Goal: Task Accomplishment & Management: Use online tool/utility

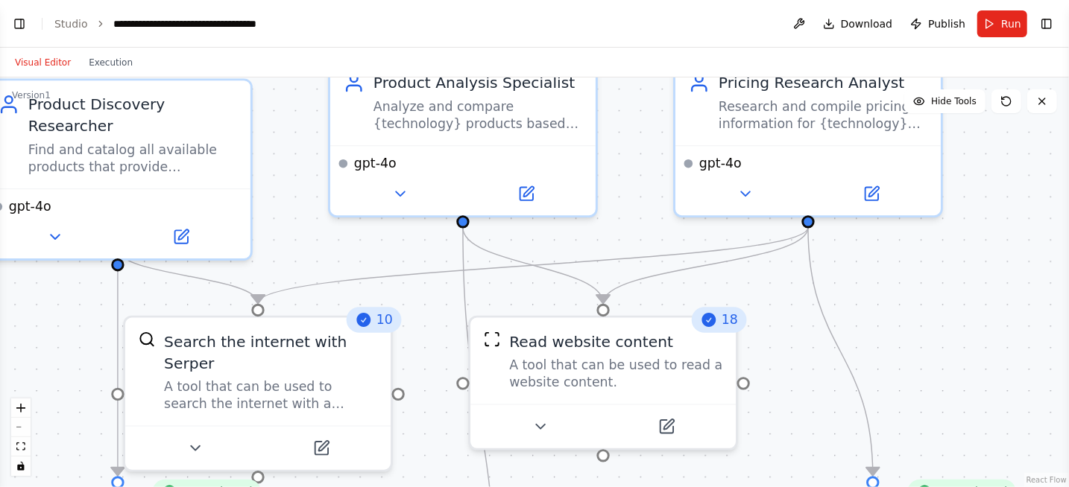
scroll to position [1714, 0]
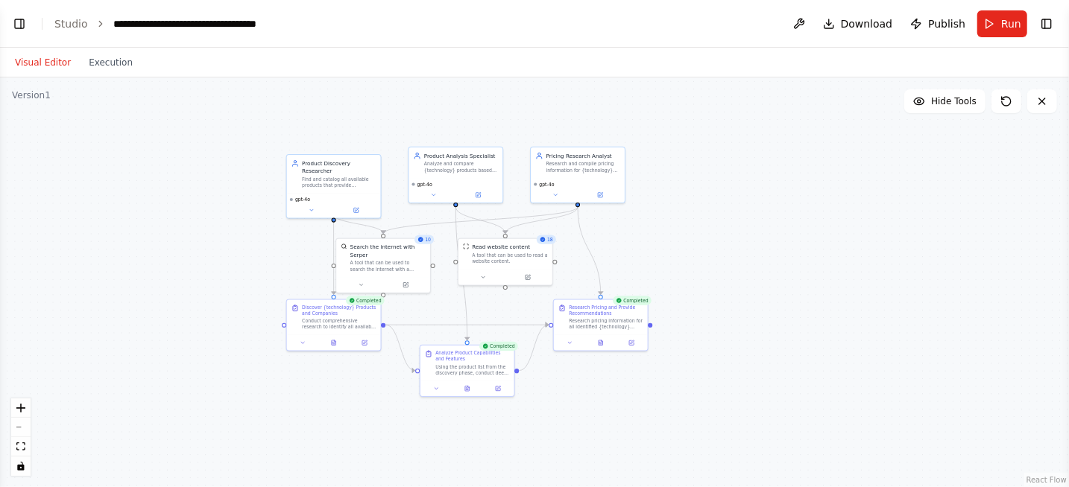
drag, startPoint x: 966, startPoint y: 297, endPoint x: 689, endPoint y: 244, distance: 281.4
click at [677, 244] on div ".deletable-edge-delete-btn { width: 20px; height: 20px; border: 0px solid #ffff…" at bounding box center [534, 283] width 1069 height 410
click at [1049, 20] on button "Toggle Right Sidebar" at bounding box center [1046, 23] width 21 height 21
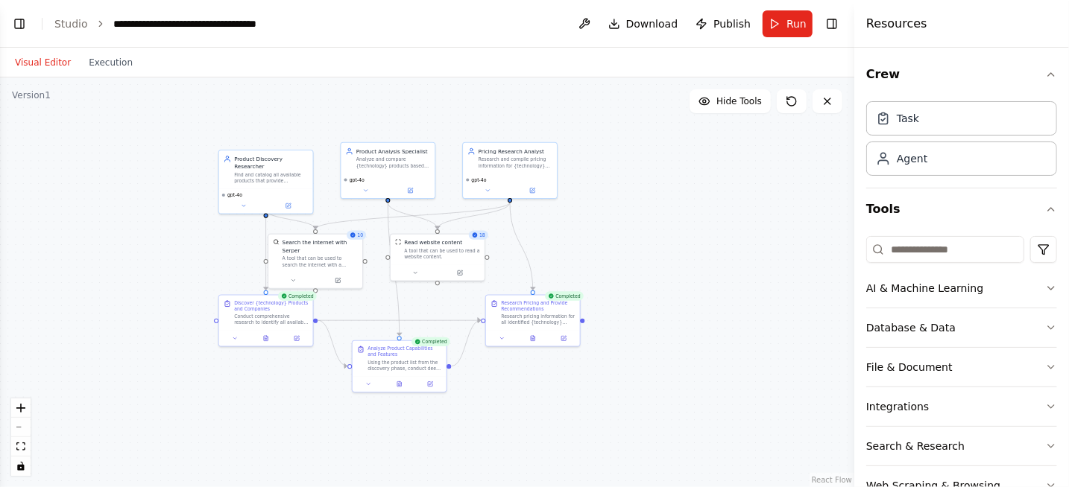
drag, startPoint x: 760, startPoint y: 248, endPoint x: 690, endPoint y: 244, distance: 70.2
click at [690, 244] on div ".deletable-edge-delete-btn { width: 20px; height: 20px; border: 0px solid #ffff…" at bounding box center [427, 283] width 854 height 410
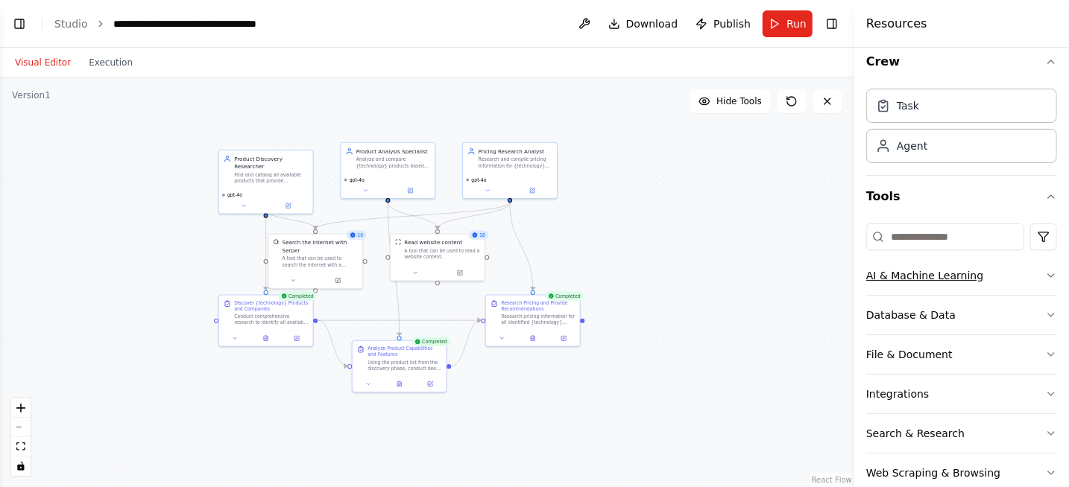
scroll to position [0, 0]
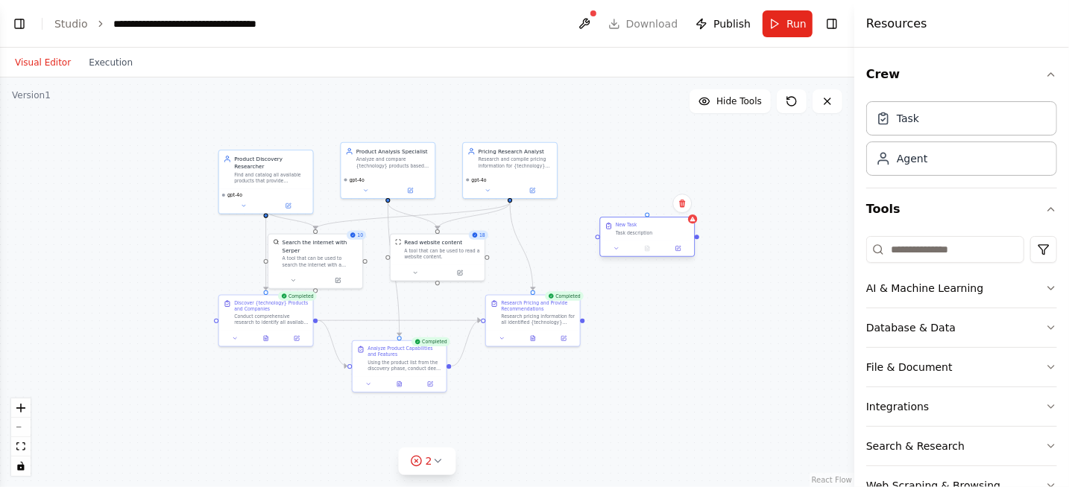
drag, startPoint x: 747, startPoint y: 233, endPoint x: 654, endPoint y: 236, distance: 92.5
click at [654, 236] on div "New Task Task description" at bounding box center [647, 229] width 94 height 23
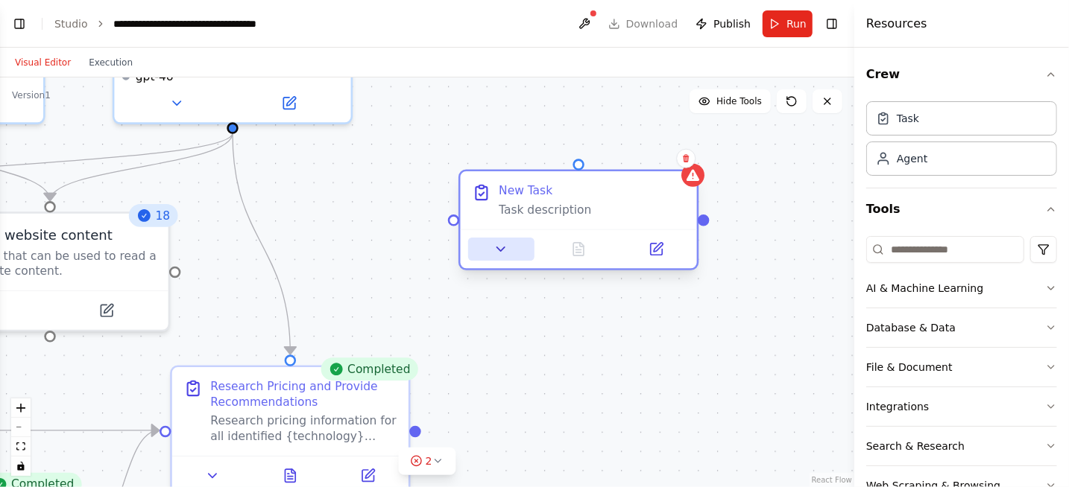
click at [502, 257] on button at bounding box center [501, 249] width 66 height 23
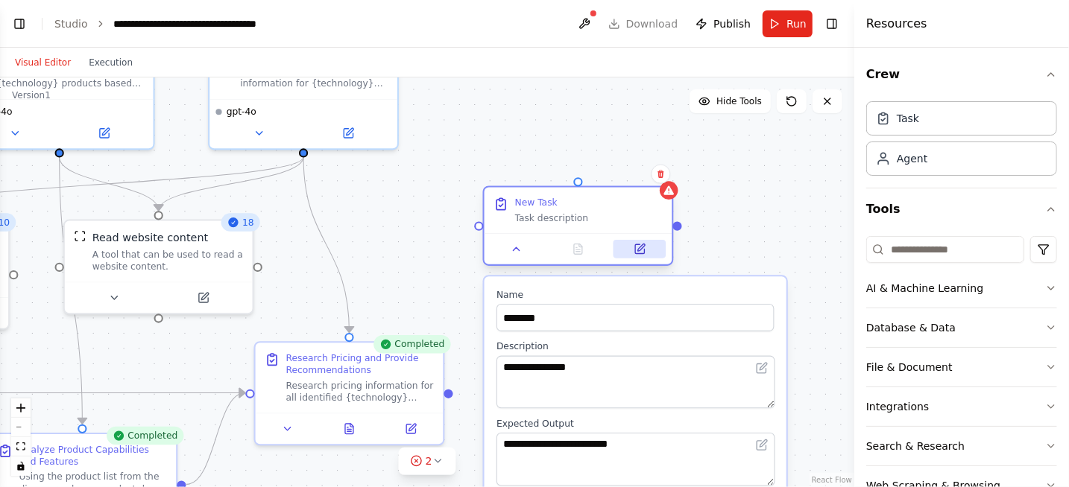
click at [639, 253] on icon at bounding box center [639, 248] width 9 height 9
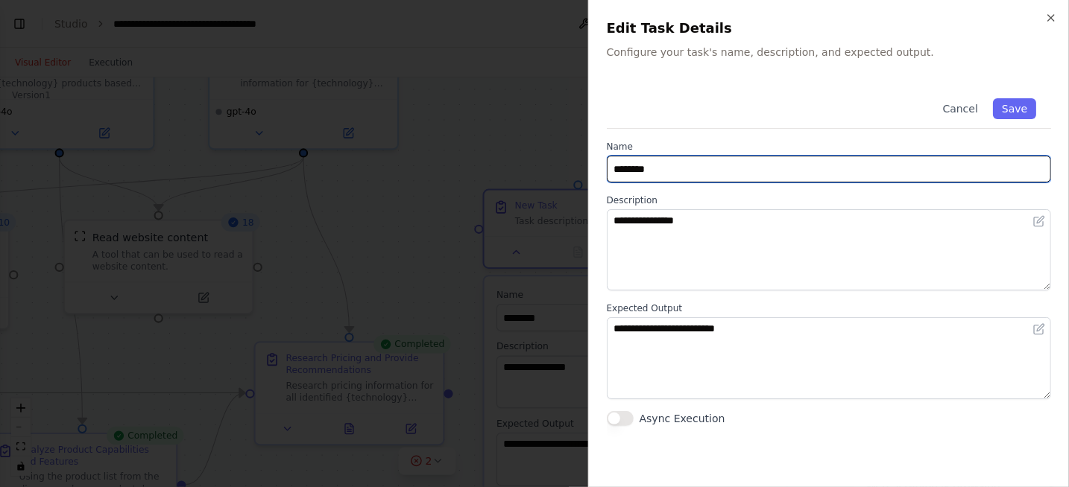
click at [755, 162] on input "********" at bounding box center [829, 169] width 444 height 27
click at [672, 170] on input "**********" at bounding box center [829, 169] width 444 height 27
click at [813, 167] on input "**********" at bounding box center [829, 169] width 444 height 27
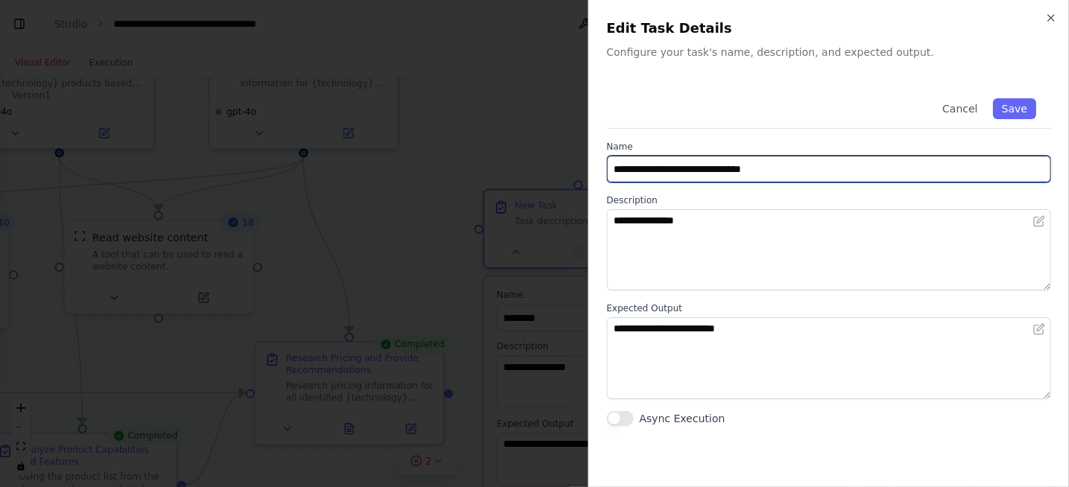
click at [813, 167] on input "**********" at bounding box center [829, 169] width 444 height 27
type input "**********"
drag, startPoint x: 808, startPoint y: 174, endPoint x: 581, endPoint y: 160, distance: 227.0
click at [581, 160] on body "BETA I want to research all of the product available for a specific technology.…" at bounding box center [534, 243] width 1069 height 487
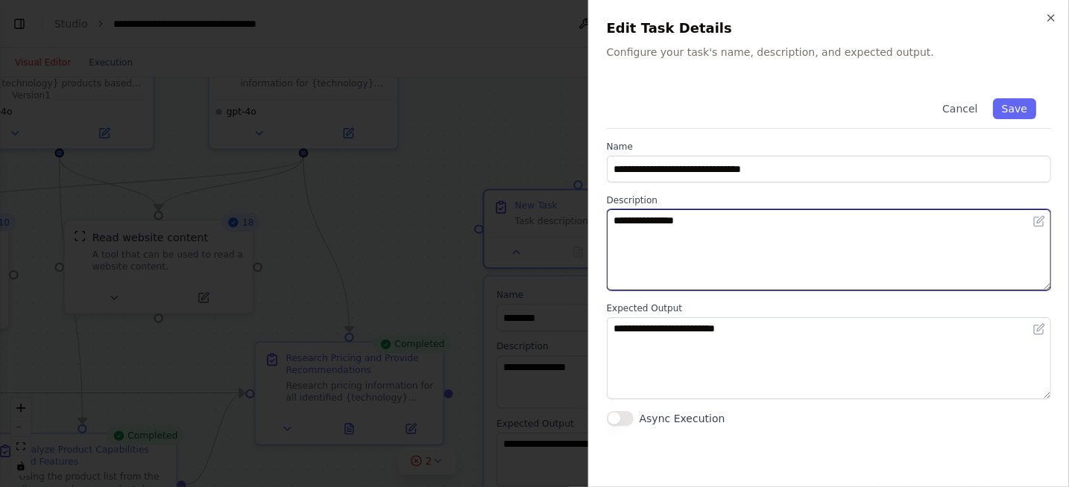
click at [695, 216] on textarea "**********" at bounding box center [829, 249] width 445 height 81
click at [809, 229] on textarea "**********" at bounding box center [829, 249] width 445 height 81
paste textarea "**********"
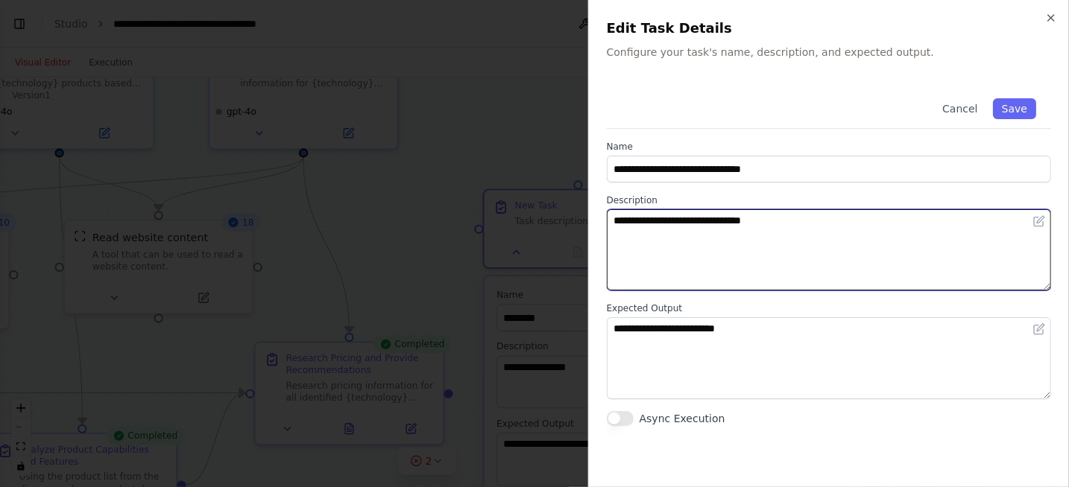
type textarea "**********"
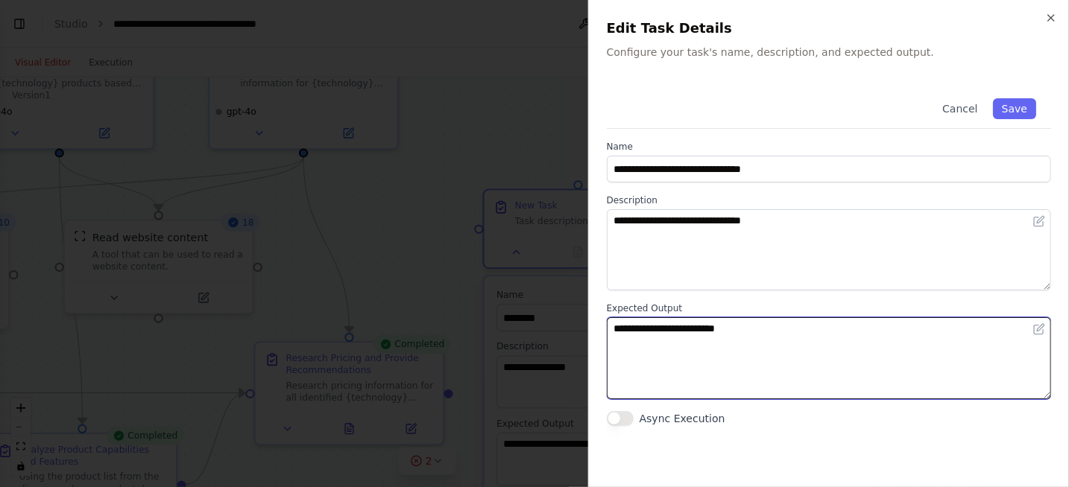
click at [786, 326] on textarea "**********" at bounding box center [829, 358] width 445 height 81
paste textarea "*******"
drag, startPoint x: 638, startPoint y: 326, endPoint x: 598, endPoint y: 329, distance: 40.4
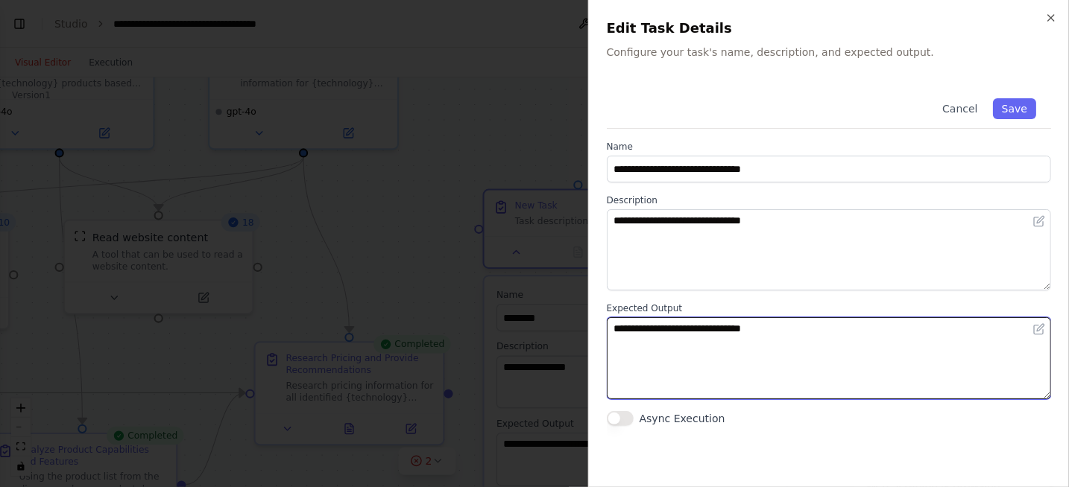
click at [598, 329] on div "**********" at bounding box center [828, 243] width 481 height 487
type textarea "**********"
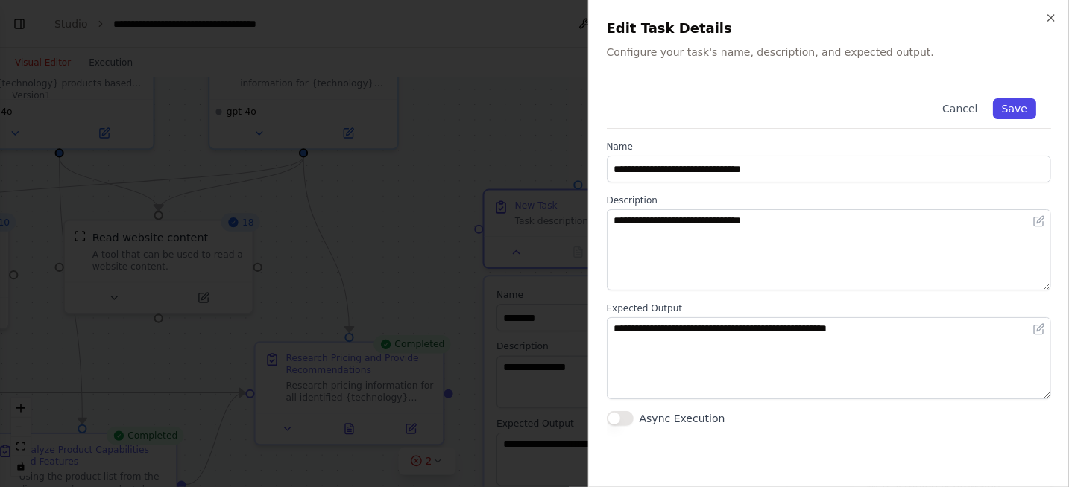
click at [1019, 112] on button "Save" at bounding box center [1014, 108] width 43 height 21
type input "**********"
type textarea "**********"
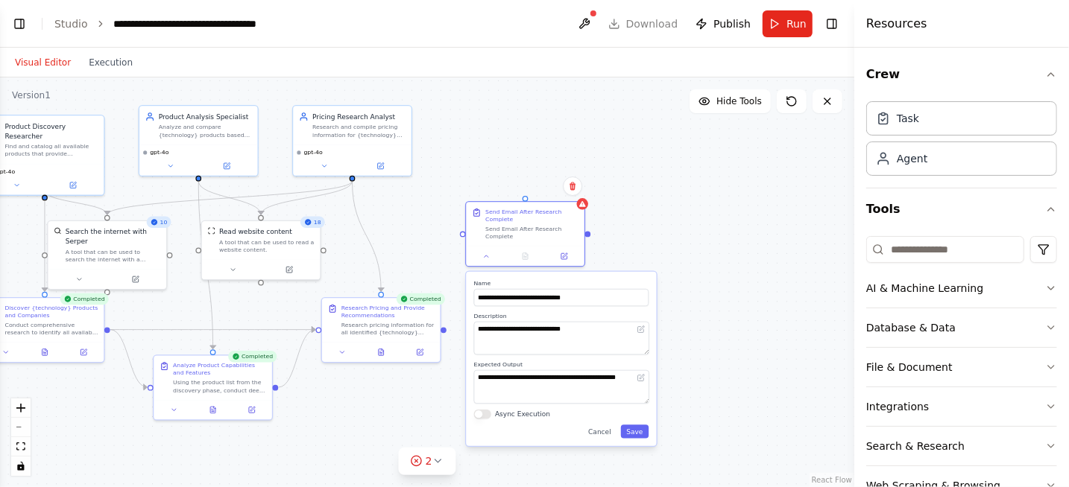
click at [531, 195] on div ".deletable-edge-delete-btn { width: 20px; height: 20px; border: 0px solid #ffff…" at bounding box center [427, 283] width 854 height 410
click at [528, 198] on div ".deletable-edge-delete-btn { width: 20px; height: 20px; border: 0px solid #ffff…" at bounding box center [427, 283] width 854 height 410
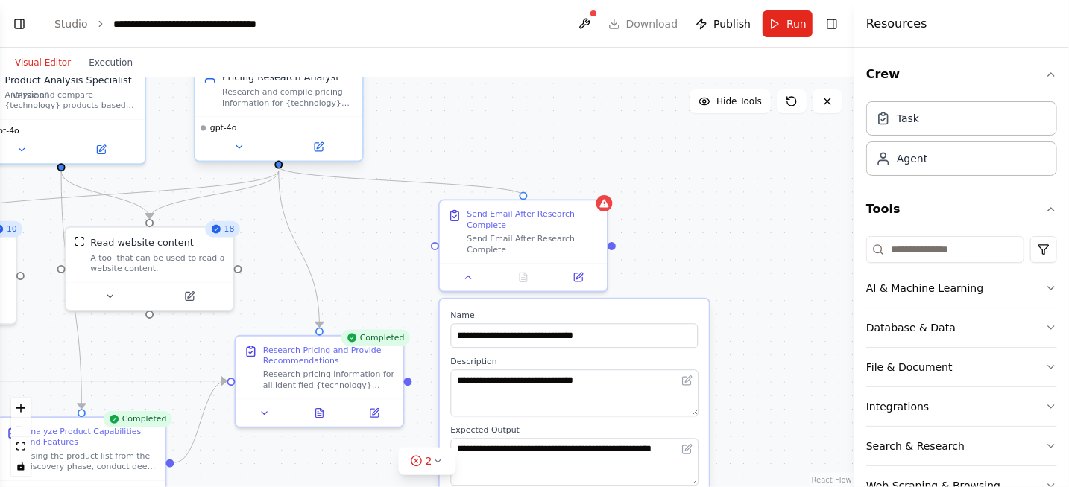
drag, startPoint x: 523, startPoint y: 193, endPoint x: 279, endPoint y: 165, distance: 246.1
click at [279, 165] on div "Product Discovery Researcher Find and catalog all available products that provi…" at bounding box center [80, 182] width 779 height 373
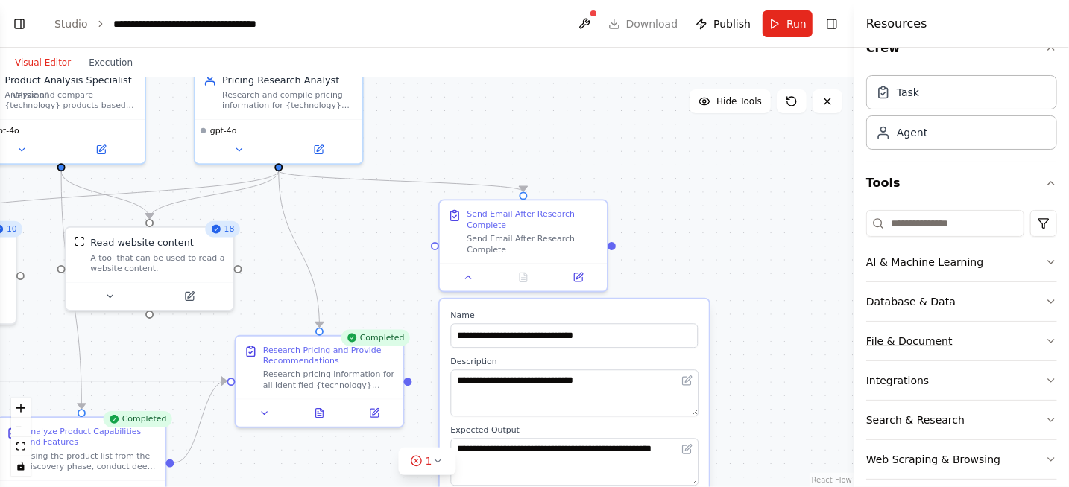
scroll to position [40, 0]
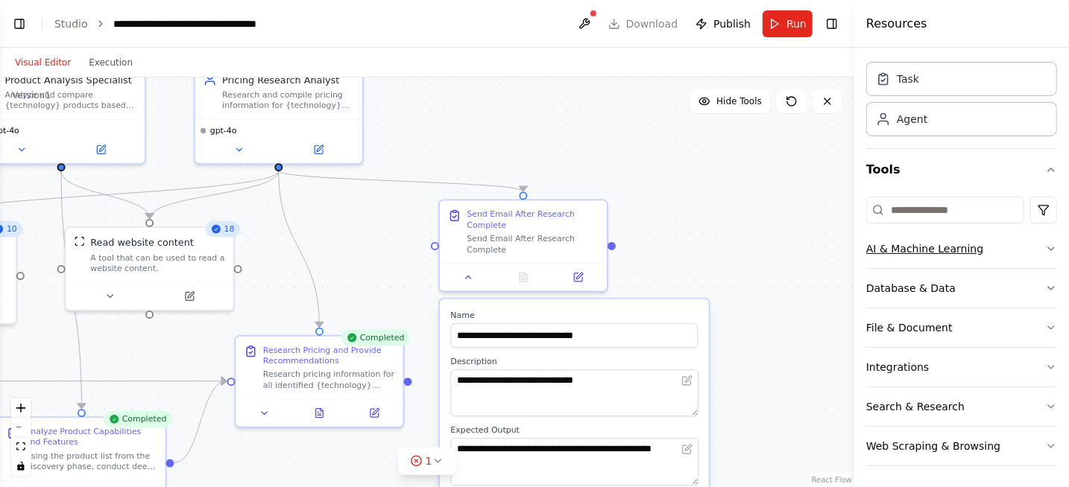
click at [950, 253] on button "AI & Machine Learning" at bounding box center [961, 249] width 191 height 39
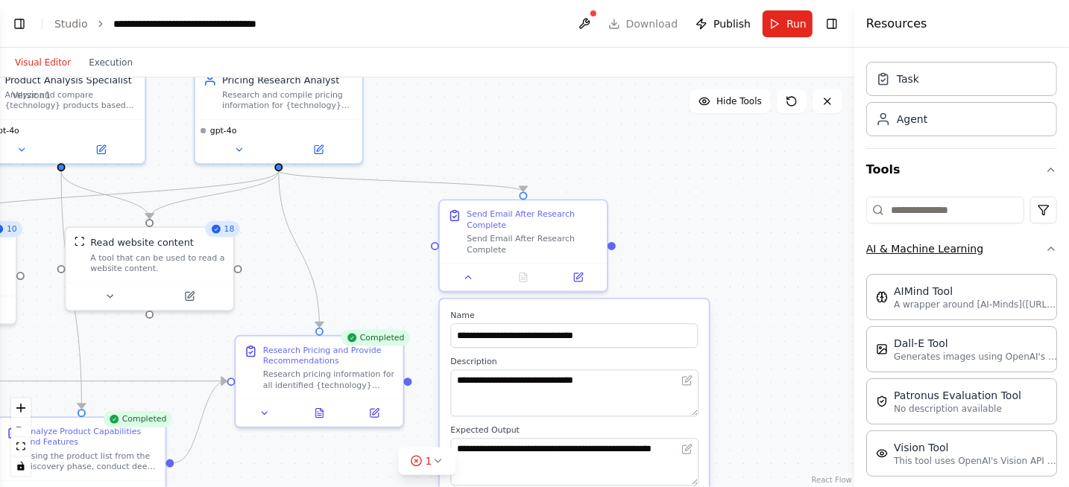
click at [950, 253] on button "AI & Machine Learning" at bounding box center [961, 249] width 191 height 39
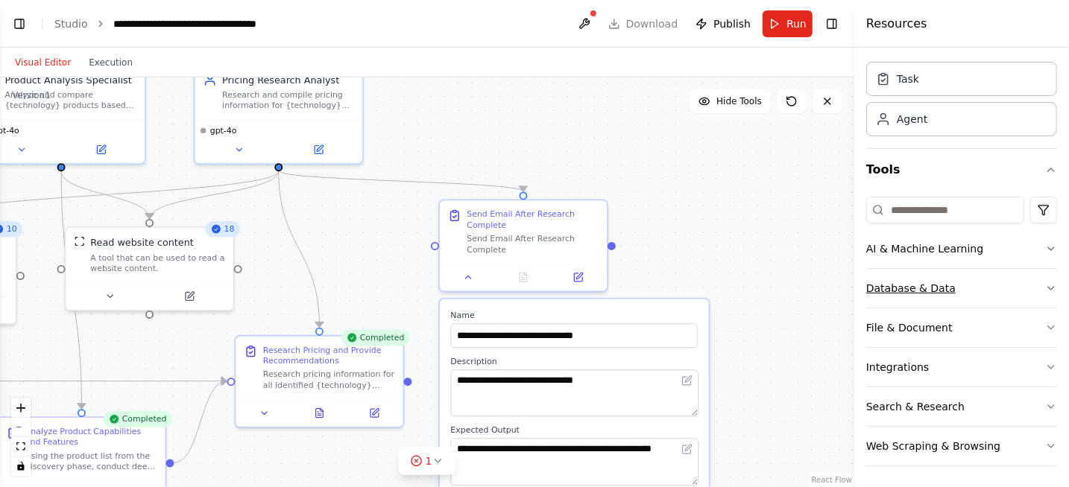
click at [922, 289] on button "Database & Data" at bounding box center [961, 288] width 191 height 39
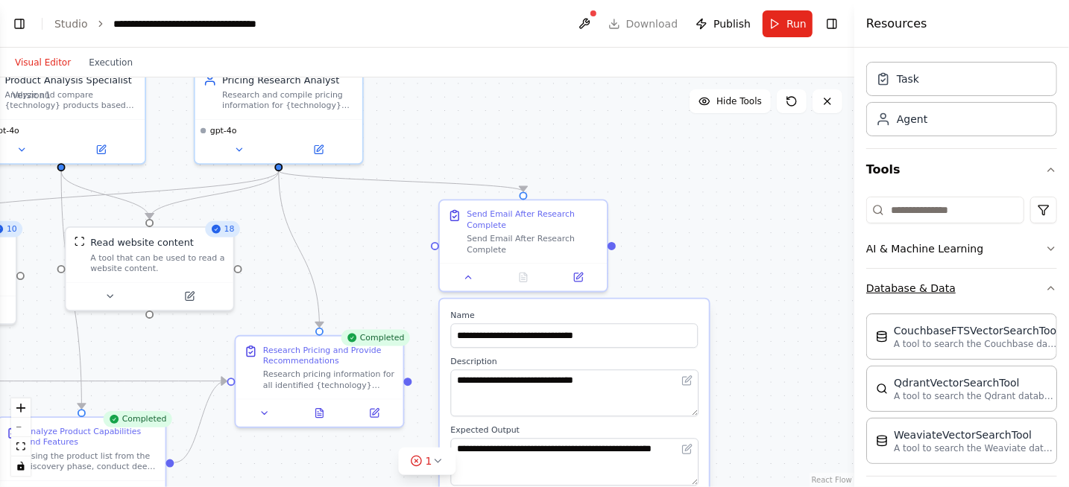
click at [922, 289] on button "Database & Data" at bounding box center [961, 288] width 191 height 39
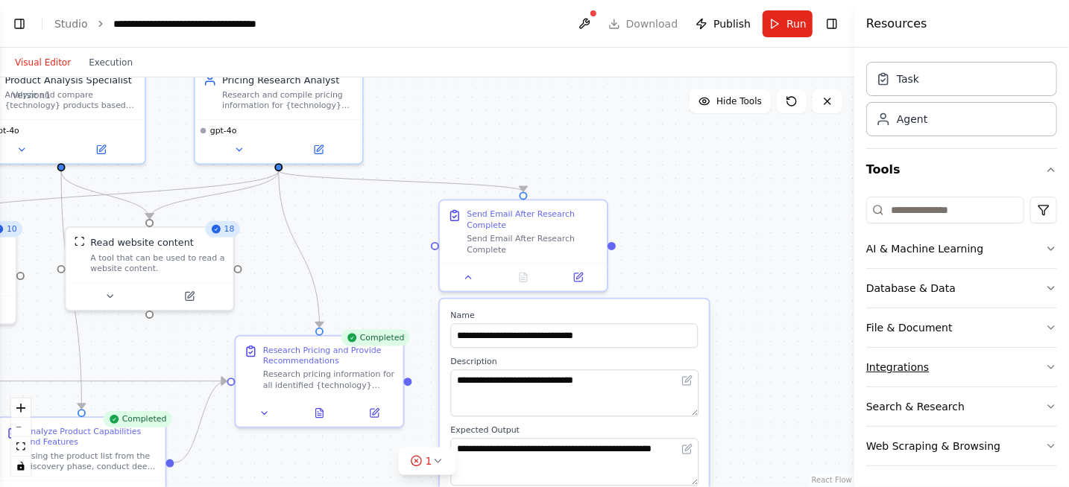
click at [915, 369] on button "Integrations" at bounding box center [961, 367] width 191 height 39
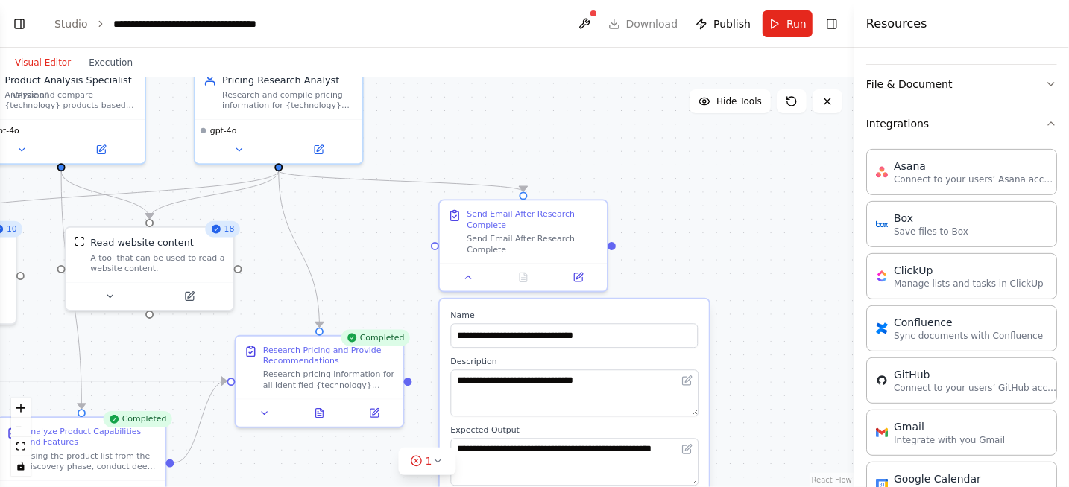
scroll to position [350, 0]
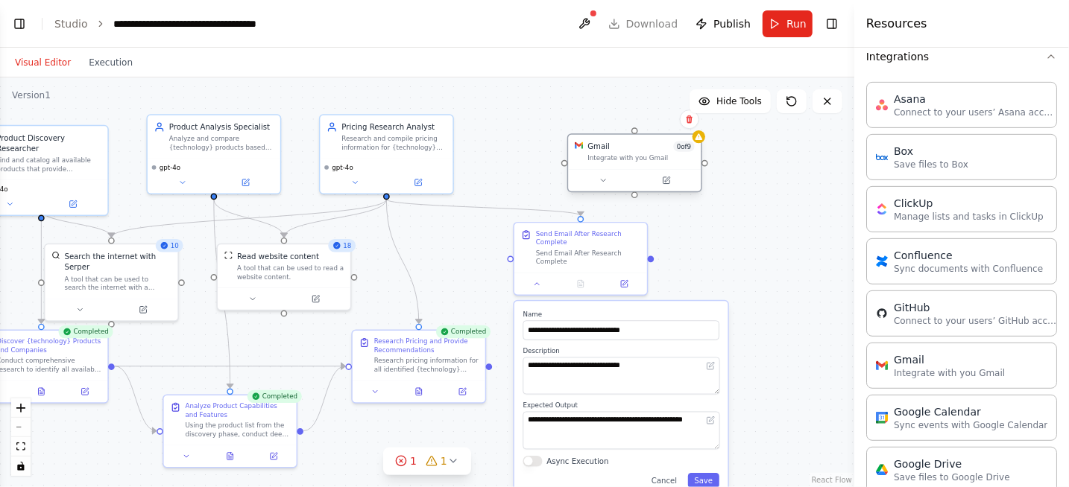
drag, startPoint x: 809, startPoint y: 261, endPoint x: 622, endPoint y: 157, distance: 213.9
click at [622, 157] on div "Gmail 0 of 9 Integrate with you Gmail" at bounding box center [634, 152] width 133 height 34
click at [604, 184] on button at bounding box center [602, 180] width 61 height 13
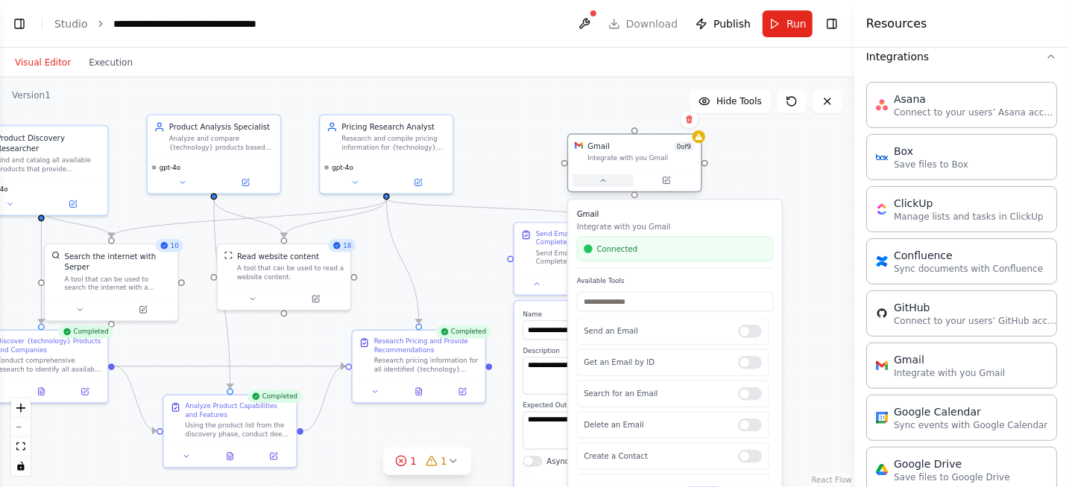
click at [604, 184] on icon at bounding box center [603, 180] width 9 height 9
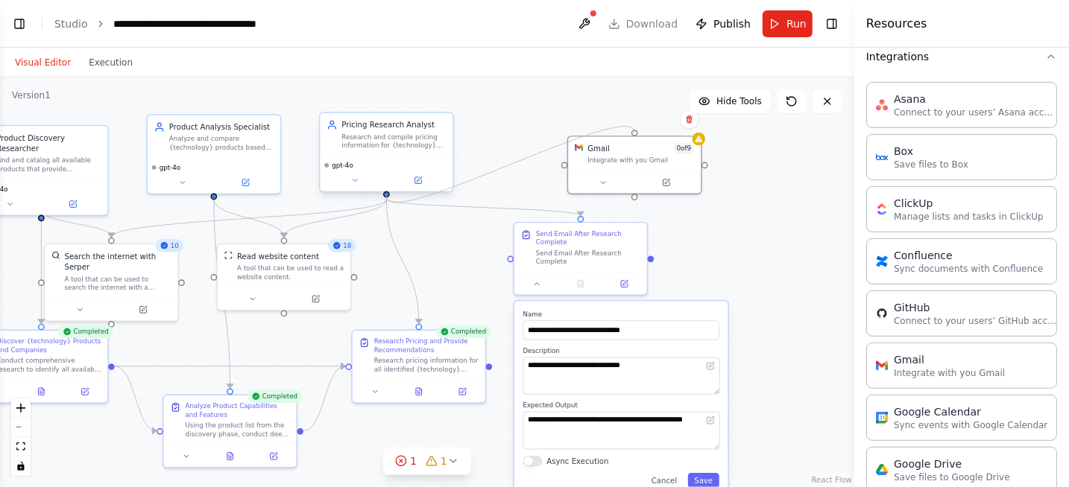
drag, startPoint x: 635, startPoint y: 129, endPoint x: 388, endPoint y: 192, distance: 255.3
click at [388, 192] on div "Product Discovery Researcher Find and catalog all available products that provi…" at bounding box center [229, 208] width 618 height 297
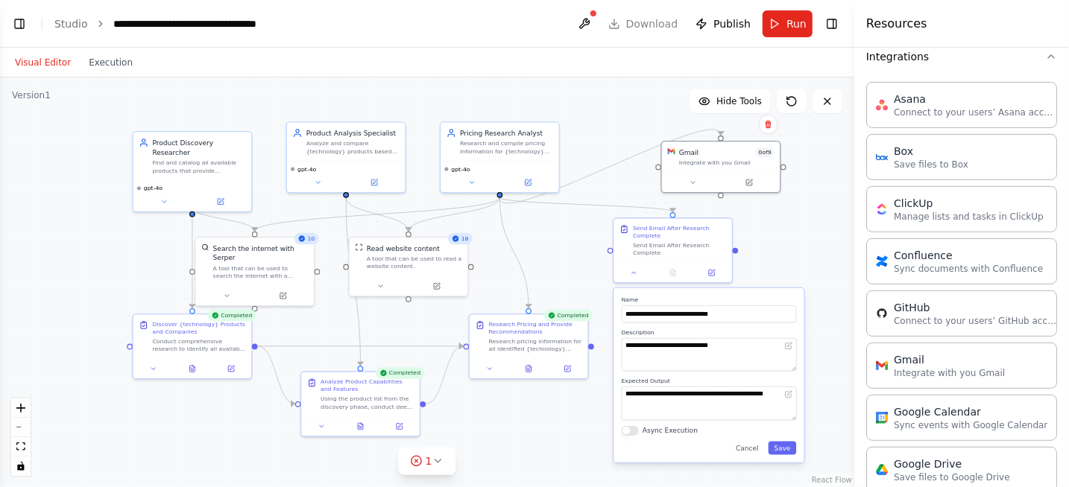
drag, startPoint x: 721, startPoint y: 253, endPoint x: 826, endPoint y: 250, distance: 105.1
click at [826, 250] on div ".deletable-edge-delete-btn { width: 20px; height: 20px; border: 0px solid #ffff…" at bounding box center [427, 283] width 854 height 410
click at [640, 268] on div at bounding box center [672, 270] width 119 height 19
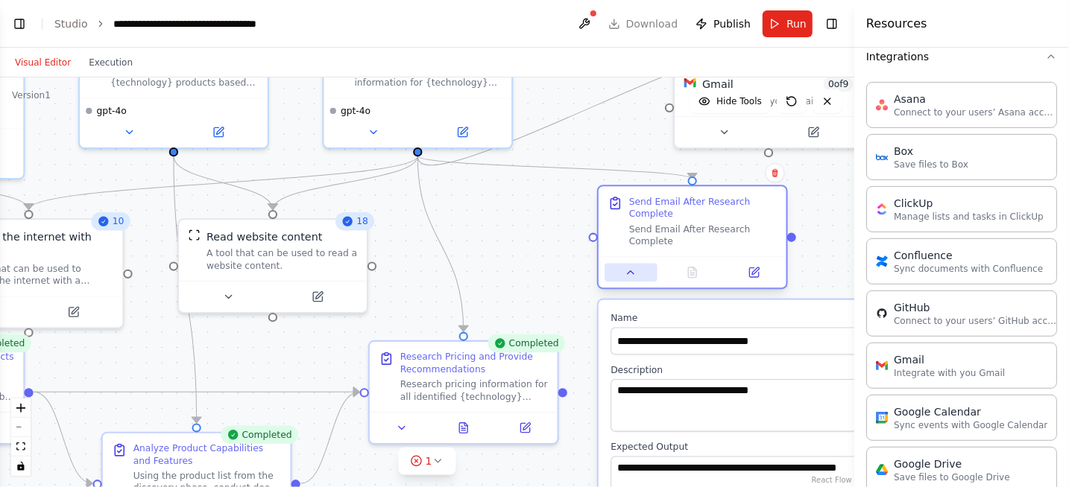
click at [640, 268] on button at bounding box center [630, 273] width 52 height 19
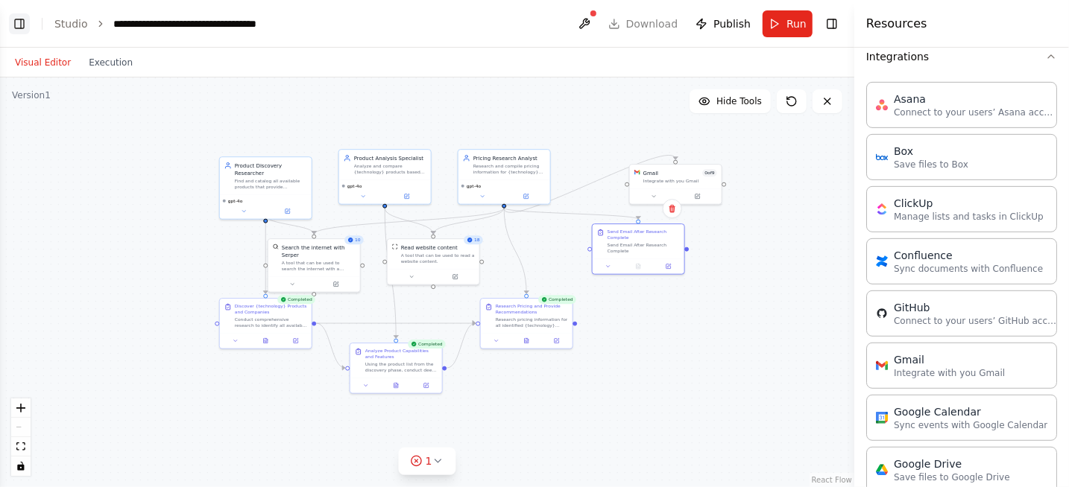
click at [19, 20] on button "Toggle Left Sidebar" at bounding box center [19, 23] width 21 height 21
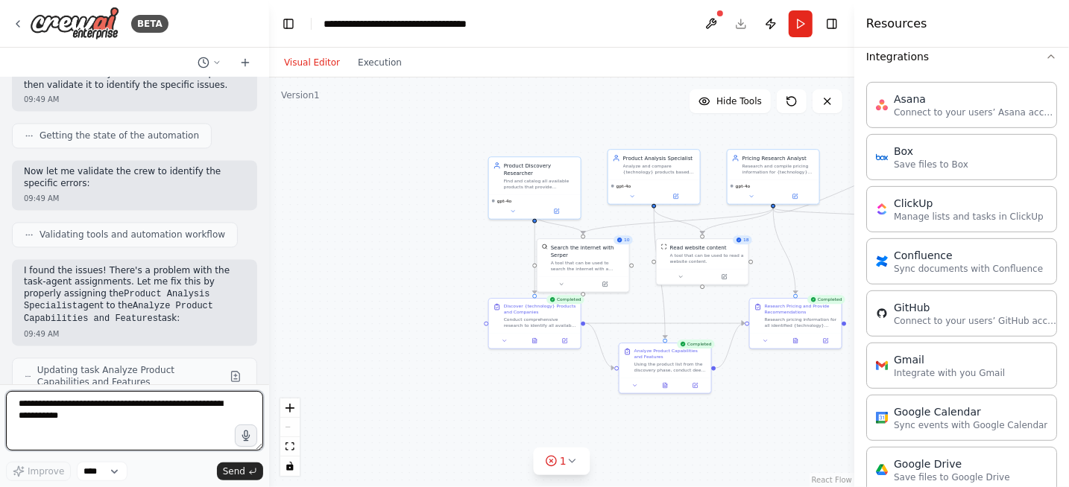
click at [151, 417] on textarea at bounding box center [134, 421] width 257 height 60
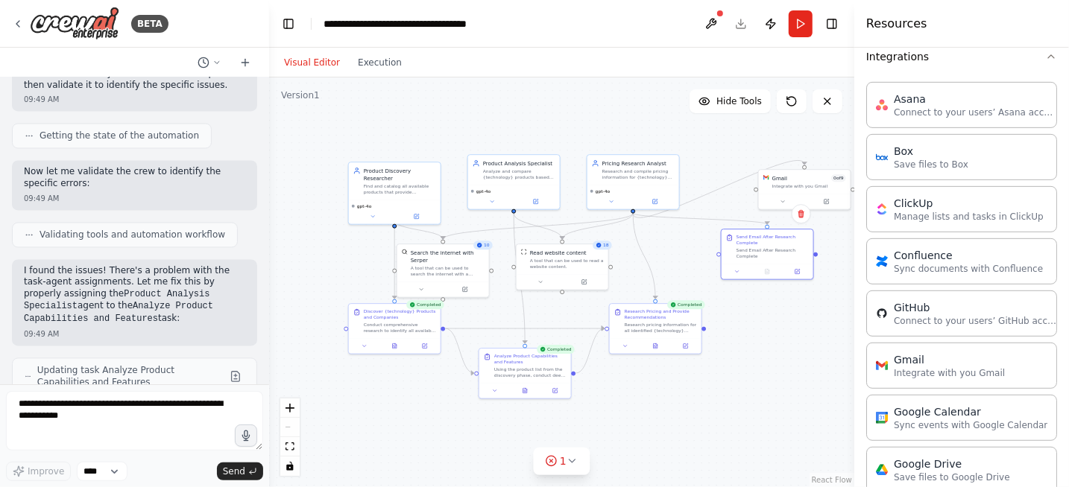
drag, startPoint x: 436, startPoint y: 304, endPoint x: 300, endPoint y: 307, distance: 136.4
click at [294, 309] on div ".deletable-edge-delete-btn { width: 20px; height: 20px; border: 0px solid #ffff…" at bounding box center [561, 283] width 585 height 410
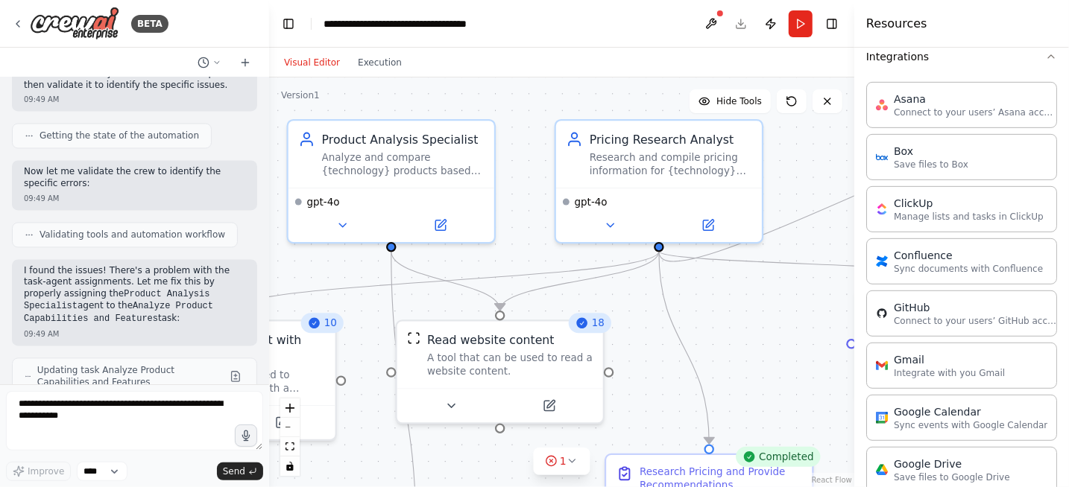
drag, startPoint x: 722, startPoint y: 222, endPoint x: 821, endPoint y: 236, distance: 99.3
click at [821, 236] on div ".deletable-edge-delete-btn { width: 20px; height: 20px; border: 0px solid #ffff…" at bounding box center [561, 283] width 585 height 410
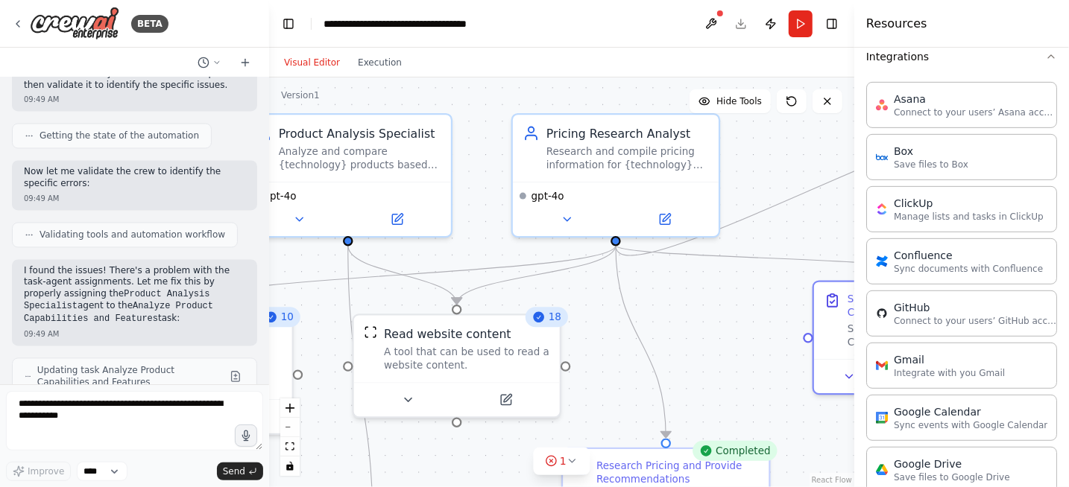
drag, startPoint x: 699, startPoint y: 347, endPoint x: 656, endPoint y: 341, distance: 43.6
click at [656, 341] on div ".deletable-edge-delete-btn { width: 20px; height: 20px; border: 0px solid #ffff…" at bounding box center [561, 283] width 585 height 410
click at [667, 220] on icon at bounding box center [665, 216] width 10 height 10
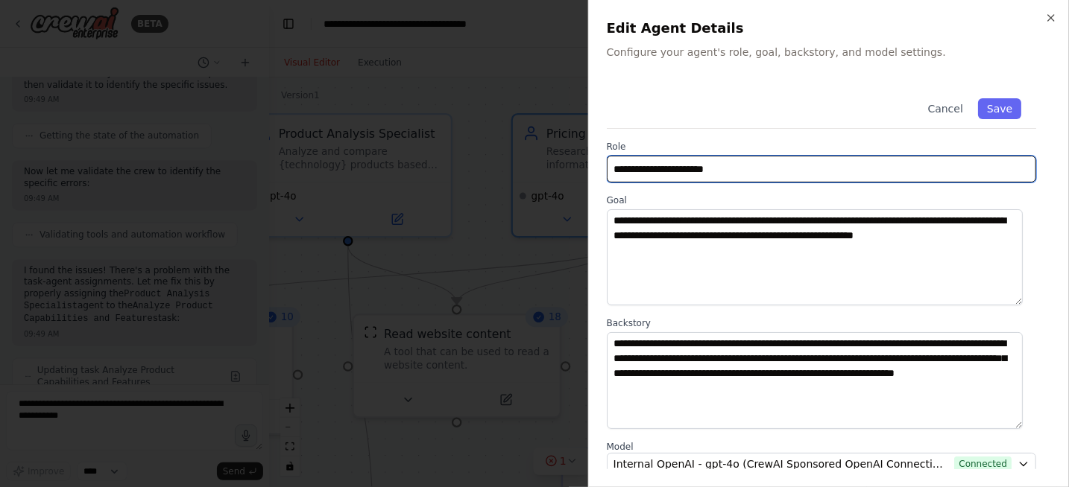
click at [774, 175] on input "**********" at bounding box center [821, 169] width 429 height 27
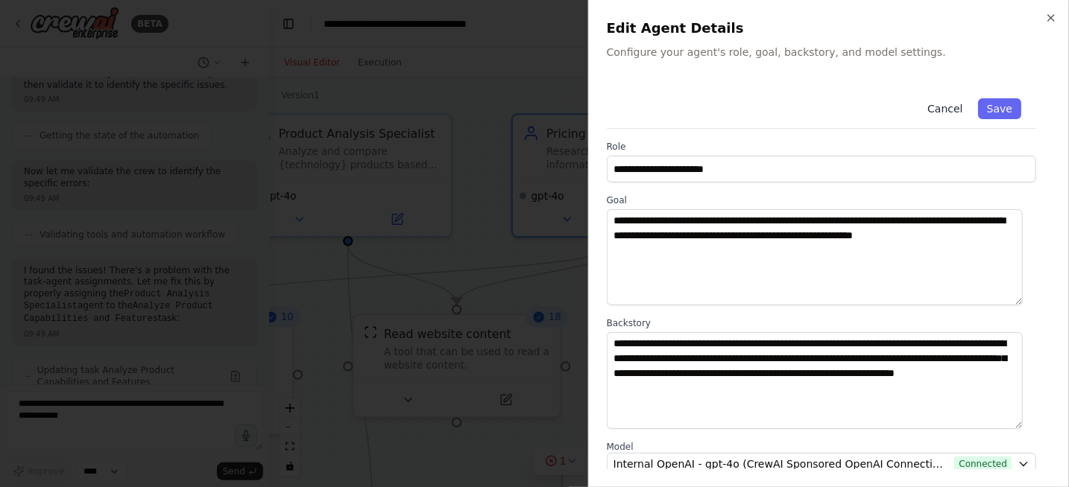
click at [940, 105] on button "Cancel" at bounding box center [944, 108] width 53 height 21
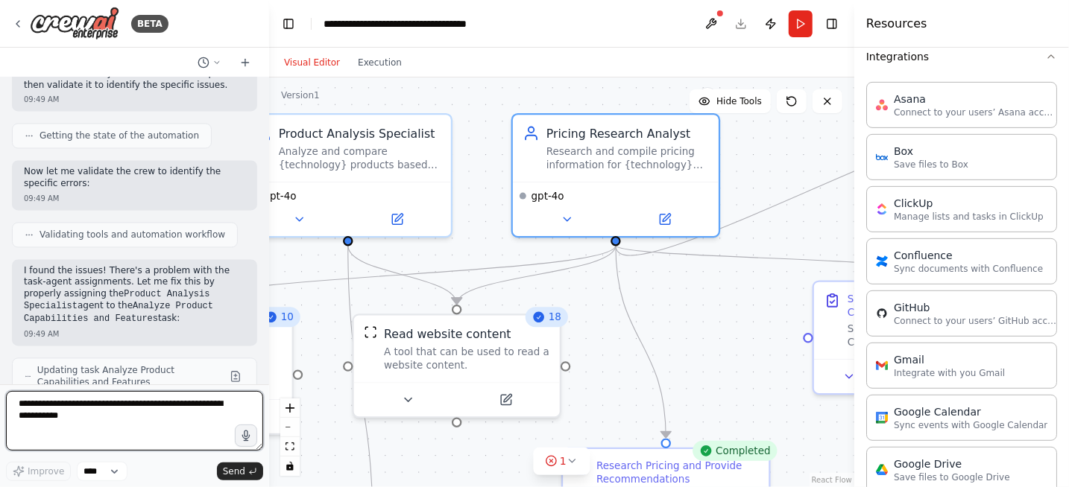
click at [184, 410] on textarea at bounding box center [134, 421] width 257 height 60
paste textarea "**********"
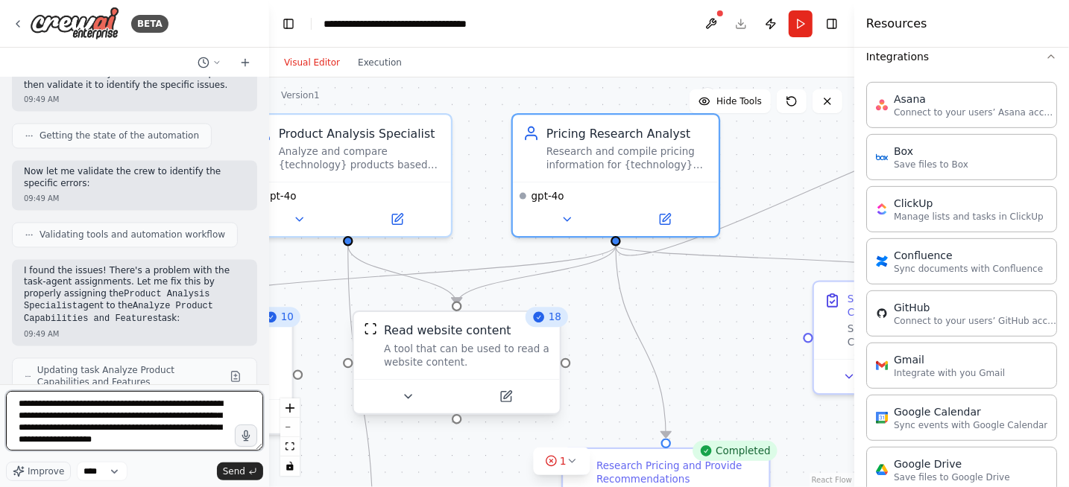
scroll to position [7, 0]
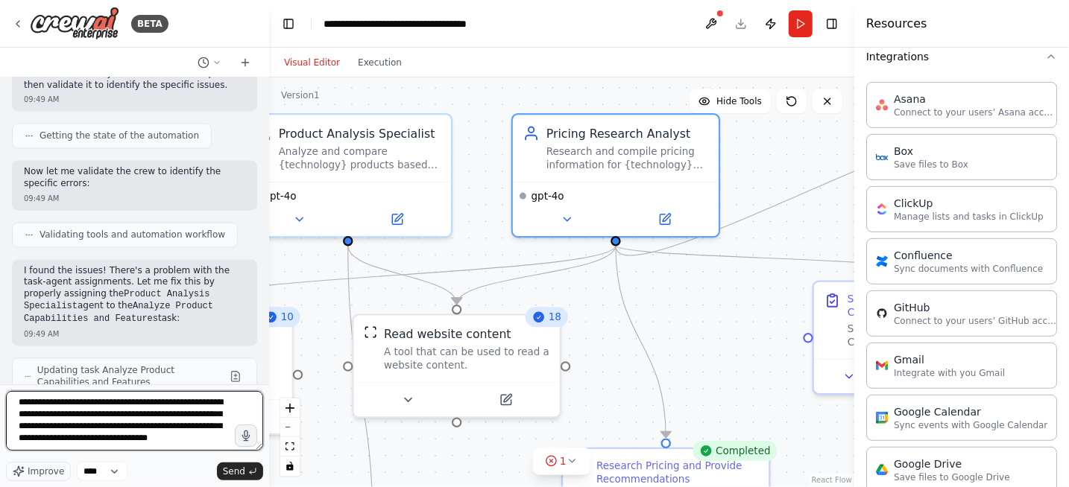
click at [112, 408] on textarea "**********" at bounding box center [134, 421] width 257 height 60
click at [140, 417] on textarea "**********" at bounding box center [134, 421] width 257 height 60
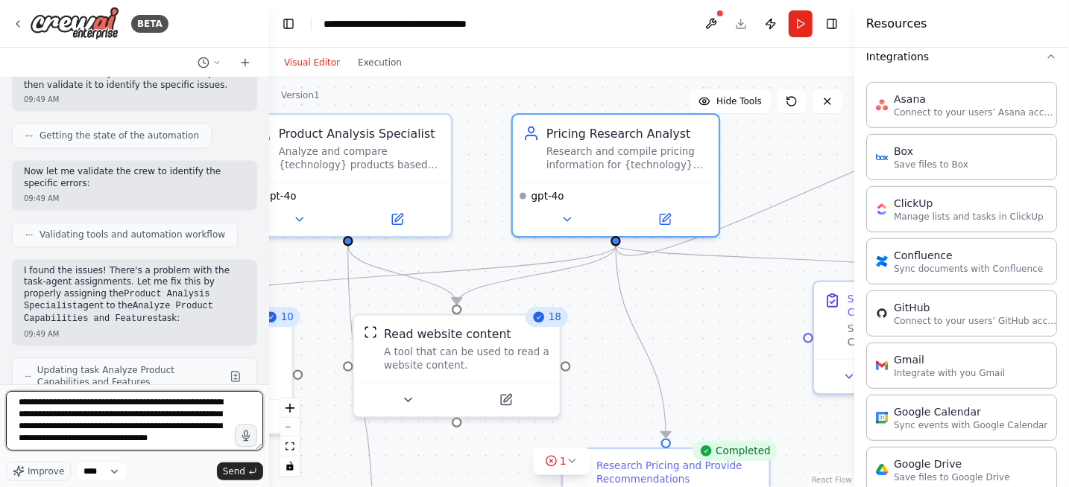
click at [140, 417] on textarea "**********" at bounding box center [134, 421] width 257 height 60
paste textarea "*"
type textarea "**********"
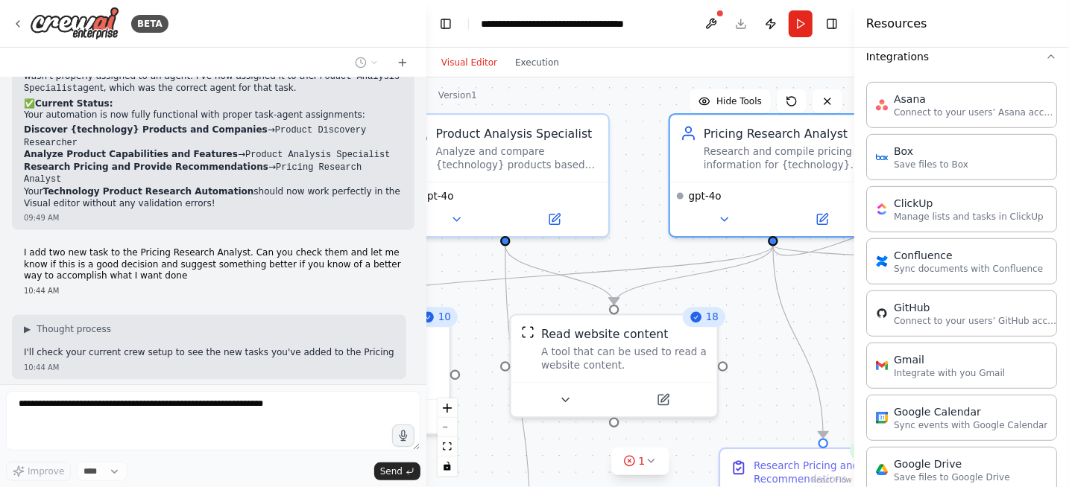
scroll to position [1764, 0]
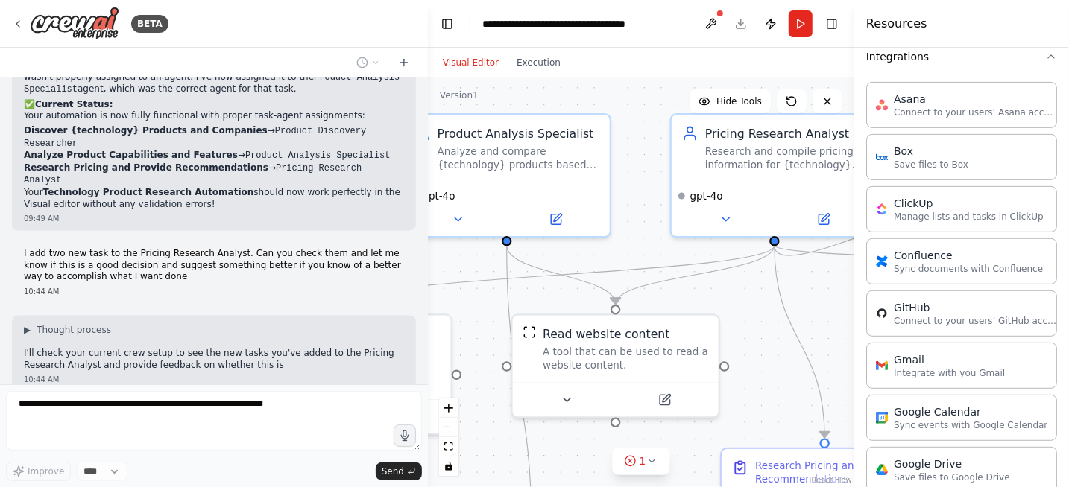
drag, startPoint x: 268, startPoint y: 259, endPoint x: 428, endPoint y: 257, distance: 160.3
click at [428, 257] on div "BETA I want to research all of the product available for a specific technology.…" at bounding box center [534, 243] width 1069 height 487
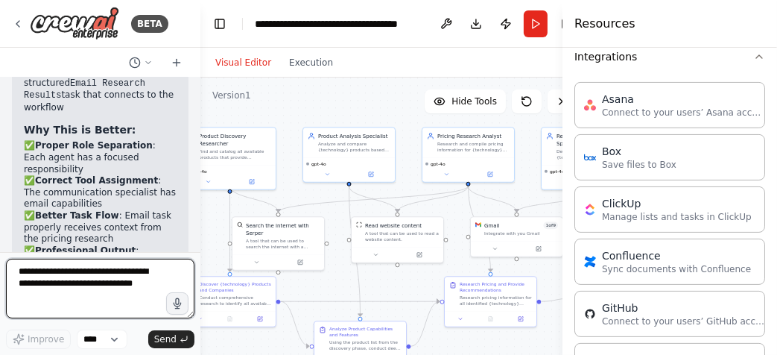
scroll to position [4883, 0]
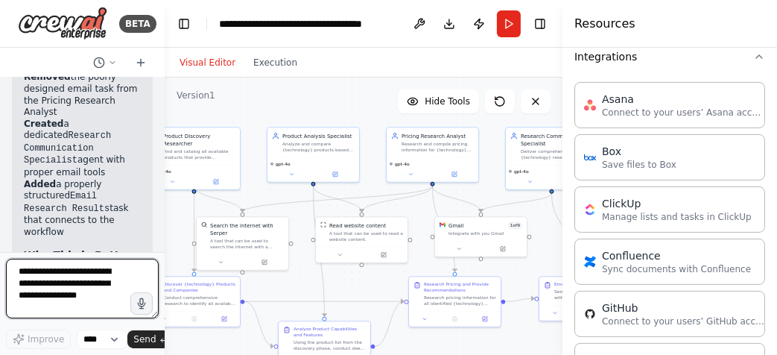
drag, startPoint x: 359, startPoint y: 53, endPoint x: 165, endPoint y: 40, distance: 194.3
click at [165, 40] on div "BETA I want to research all of the product available for a specific technology.…" at bounding box center [388, 177] width 777 height 355
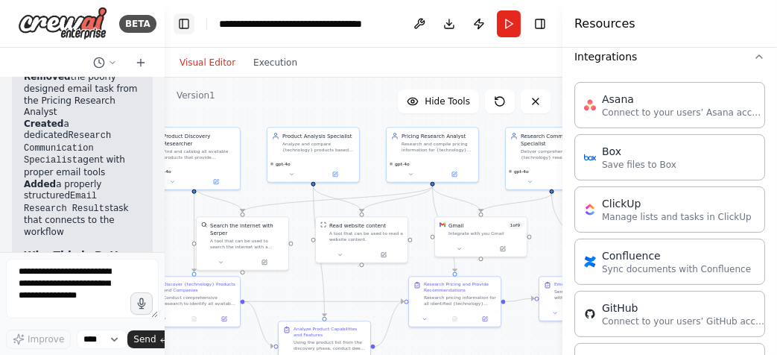
click at [181, 22] on button "Toggle Left Sidebar" at bounding box center [184, 23] width 21 height 21
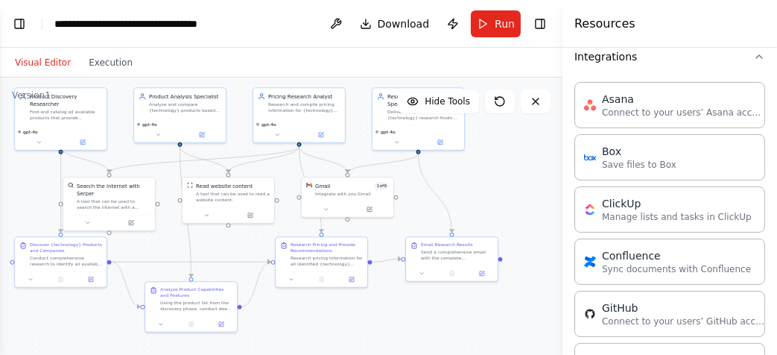
drag, startPoint x: 458, startPoint y: 228, endPoint x: 489, endPoint y: 189, distance: 50.4
click at [489, 189] on div ".deletable-edge-delete-btn { width: 20px; height: 20px; border: 0px solid #ffff…" at bounding box center [281, 264] width 563 height 373
click at [496, 23] on span "Run" at bounding box center [505, 23] width 20 height 15
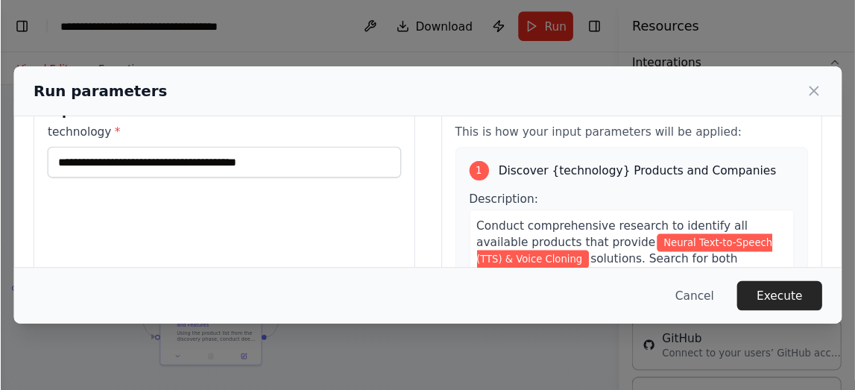
scroll to position [45, 0]
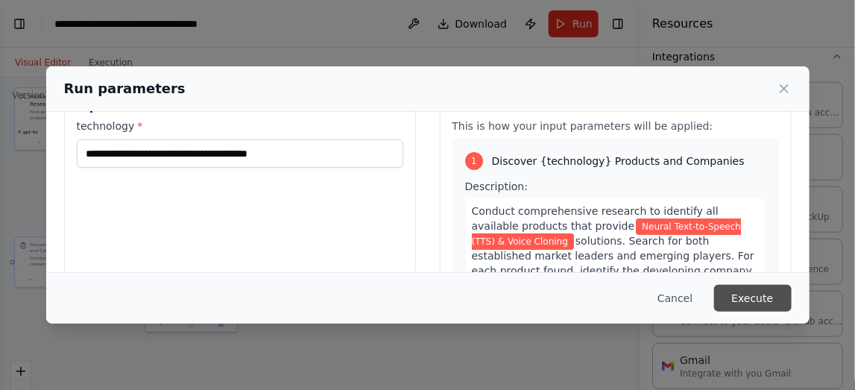
click at [745, 302] on button "Execute" at bounding box center [753, 298] width 78 height 27
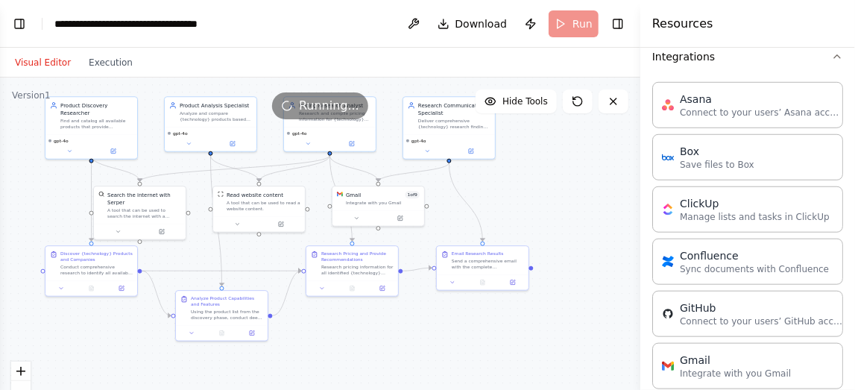
drag, startPoint x: 549, startPoint y: 198, endPoint x: 579, endPoint y: 206, distance: 31.8
click at [579, 206] on div ".deletable-edge-delete-btn { width: 20px; height: 20px; border: 0px solid #ffff…" at bounding box center [320, 264] width 640 height 373
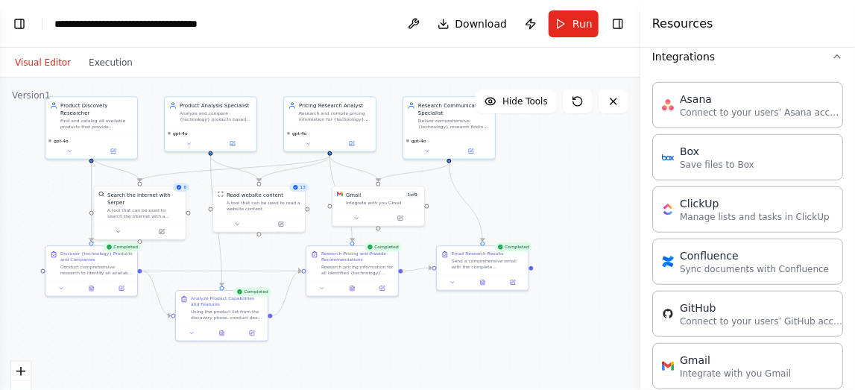
click at [564, 192] on div ".deletable-edge-delete-btn { width: 20px; height: 20px; border: 0px solid #ffff…" at bounding box center [320, 264] width 640 height 373
click at [98, 63] on button "Execution" at bounding box center [111, 63] width 62 height 18
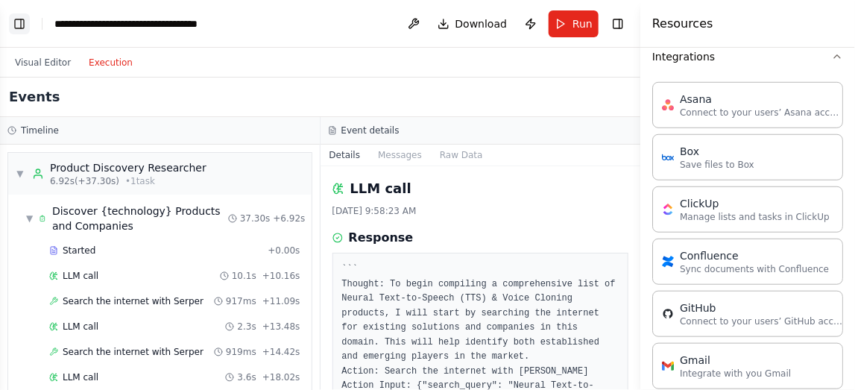
click at [15, 25] on button "Toggle Left Sidebar" at bounding box center [19, 23] width 21 height 21
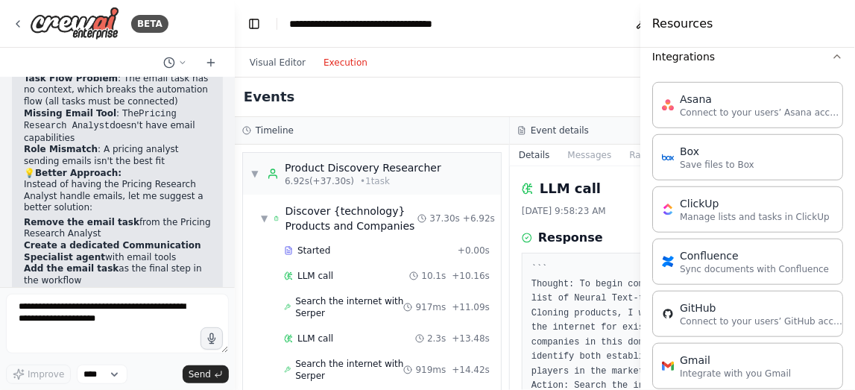
scroll to position [3163, 0]
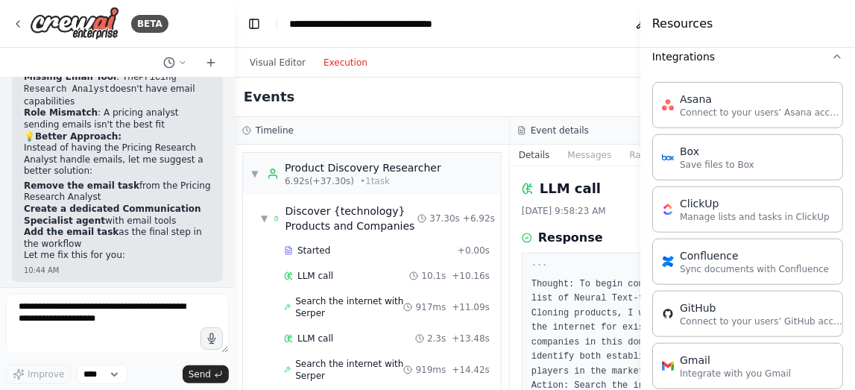
drag, startPoint x: 164, startPoint y: 106, endPoint x: 235, endPoint y: 108, distance: 70.8
click at [235, 108] on div "BETA I want to research all of the product available for a specific technology.…" at bounding box center [427, 195] width 855 height 390
click at [16, 25] on icon at bounding box center [18, 24] width 12 height 12
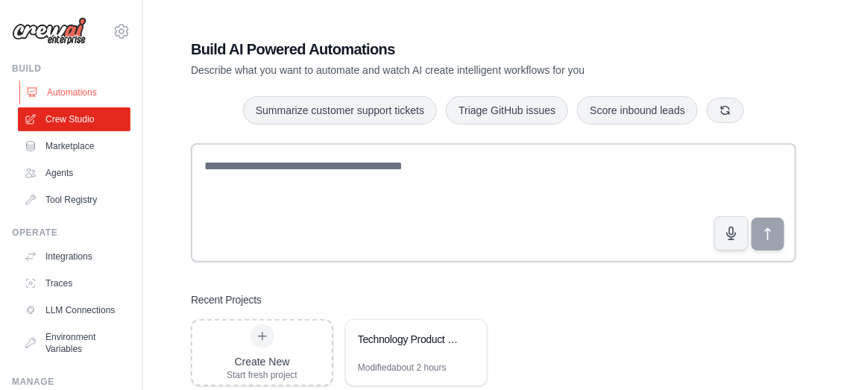
click at [74, 94] on link "Automations" at bounding box center [75, 92] width 113 height 24
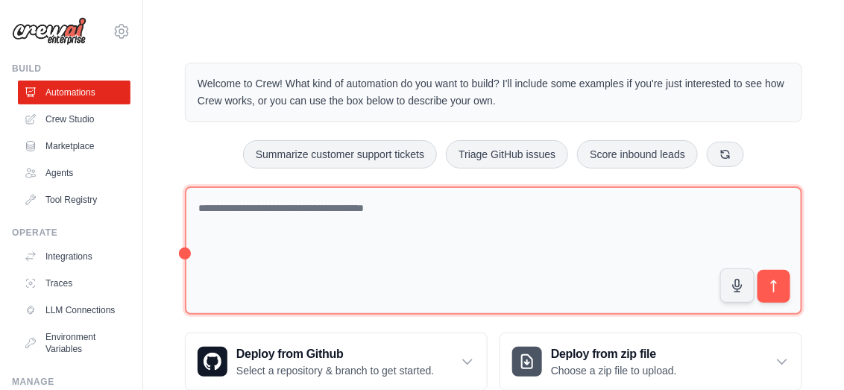
scroll to position [36, 0]
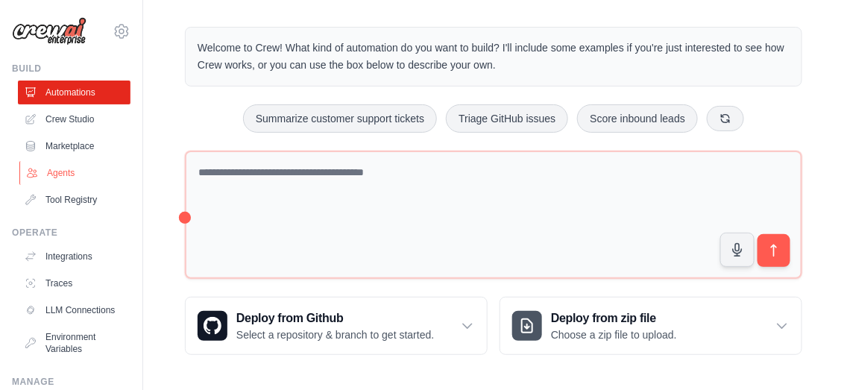
click at [75, 173] on link "Agents" at bounding box center [75, 173] width 113 height 24
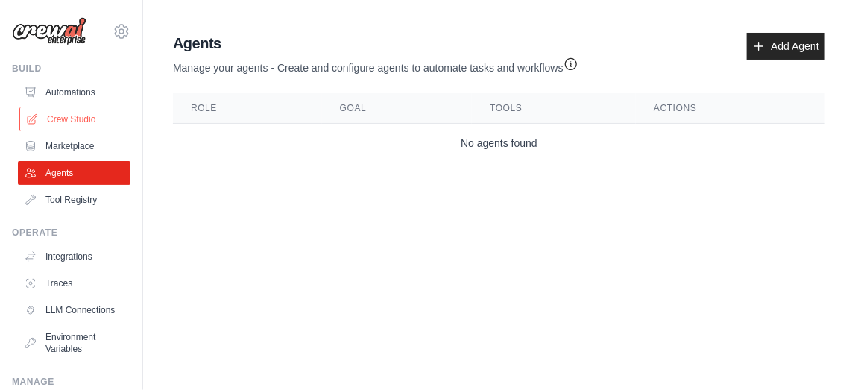
click at [68, 119] on link "Crew Studio" at bounding box center [75, 119] width 113 height 24
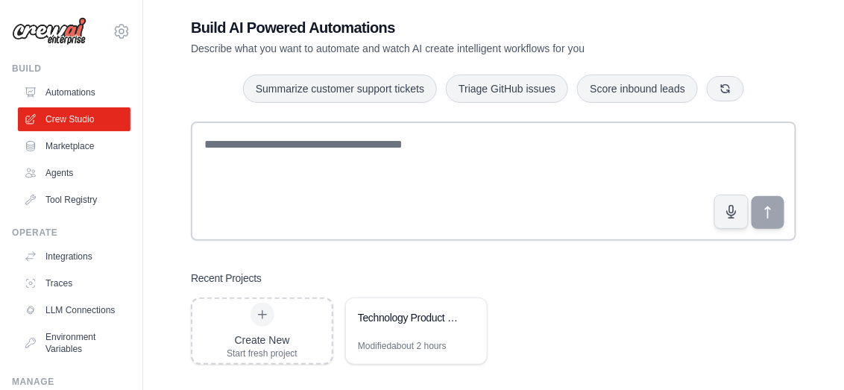
scroll to position [33, 0]
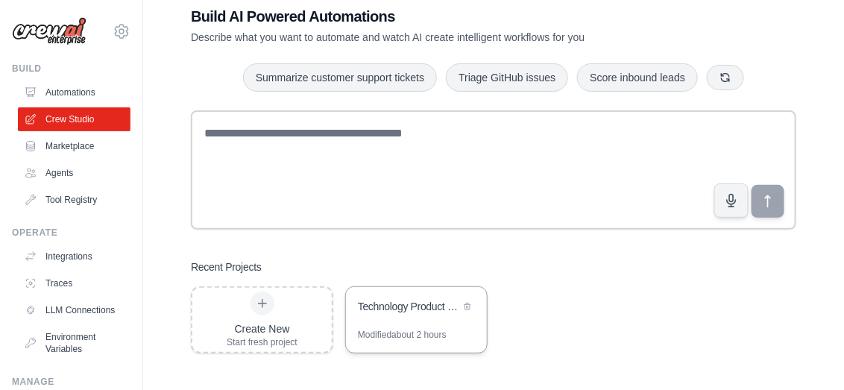
click at [432, 323] on div "Technology Product Research Automation" at bounding box center [416, 308] width 141 height 42
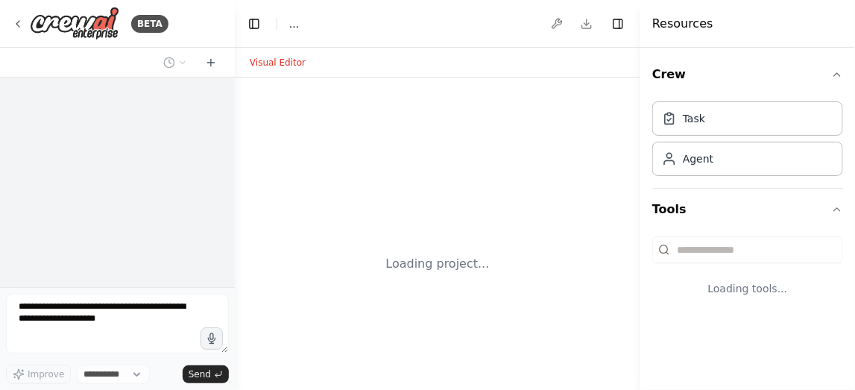
select select "****"
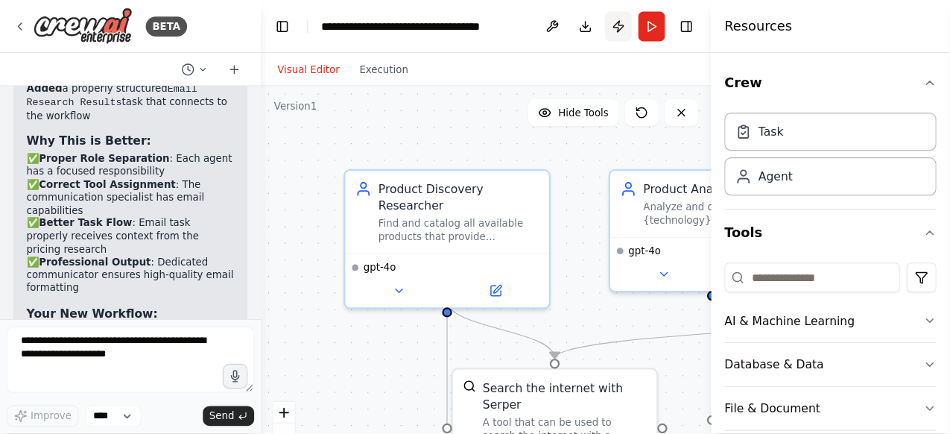
scroll to position [3780, 0]
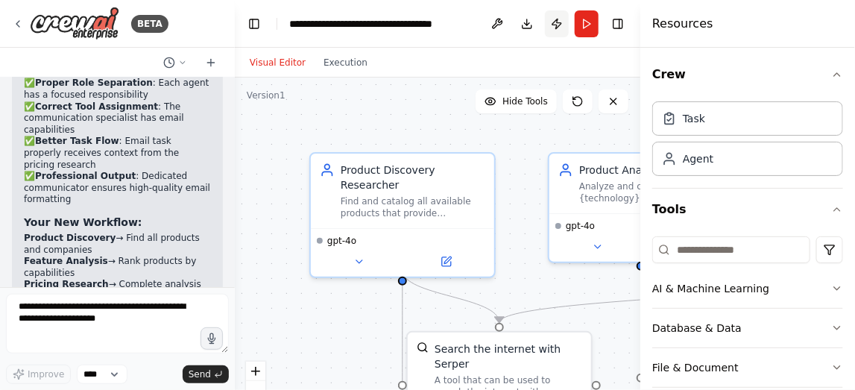
click at [560, 22] on button "Publish" at bounding box center [557, 23] width 24 height 27
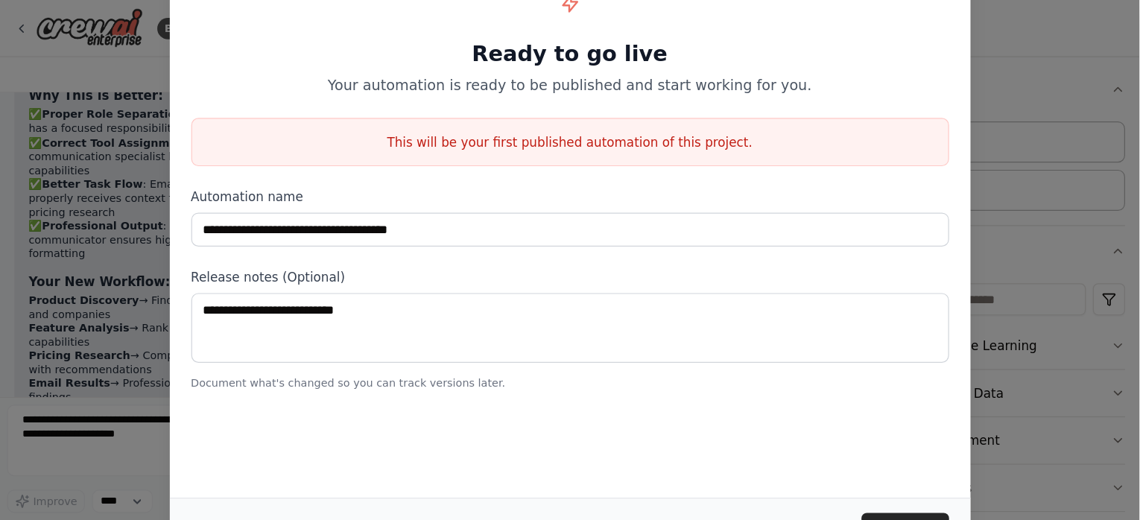
scroll to position [3716, 0]
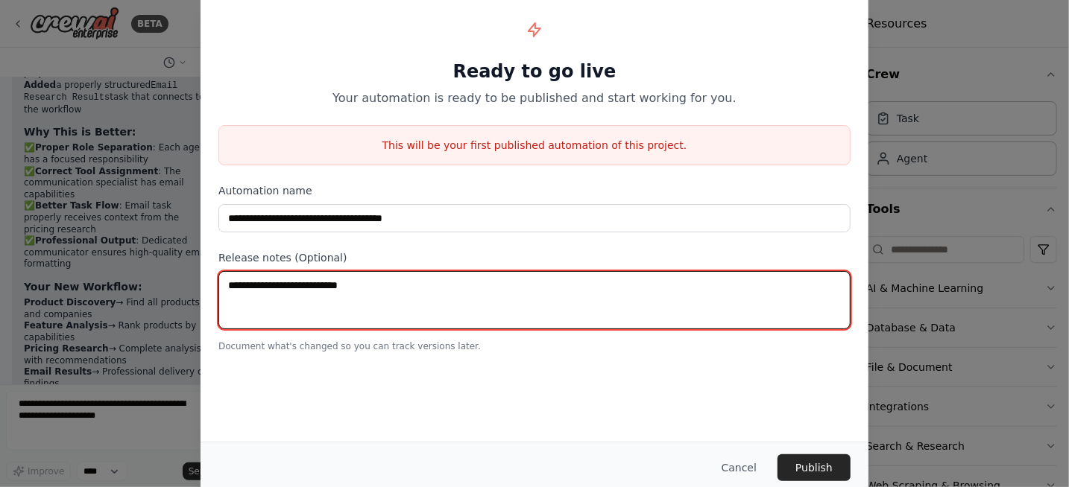
click at [552, 287] on textarea at bounding box center [534, 300] width 632 height 58
type textarea "**********"
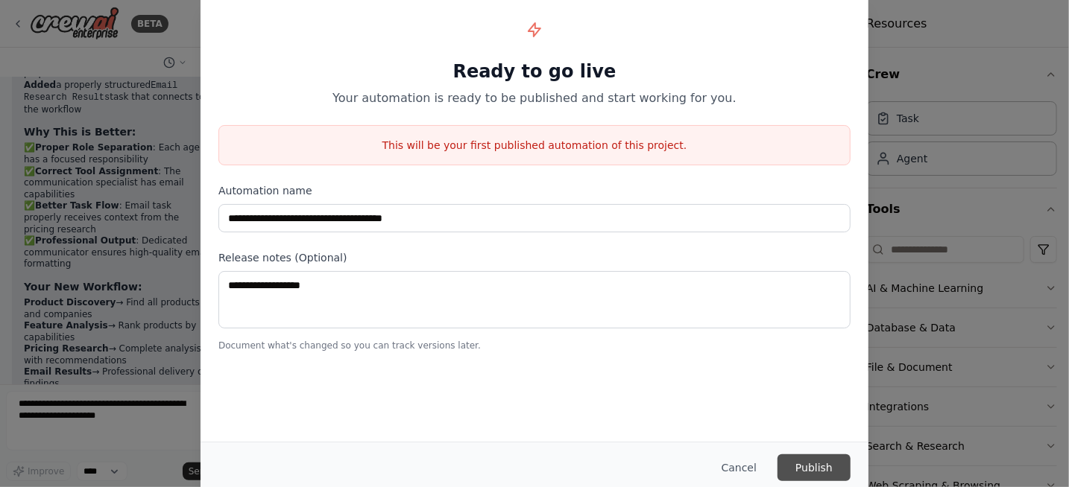
click at [825, 389] on button "Publish" at bounding box center [813, 468] width 73 height 27
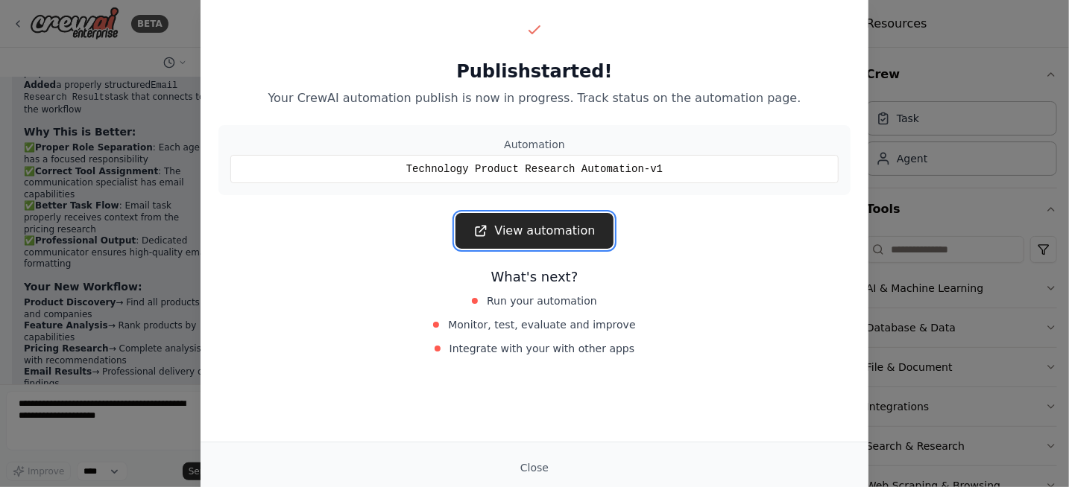
click at [584, 235] on link "View automation" at bounding box center [533, 231] width 157 height 36
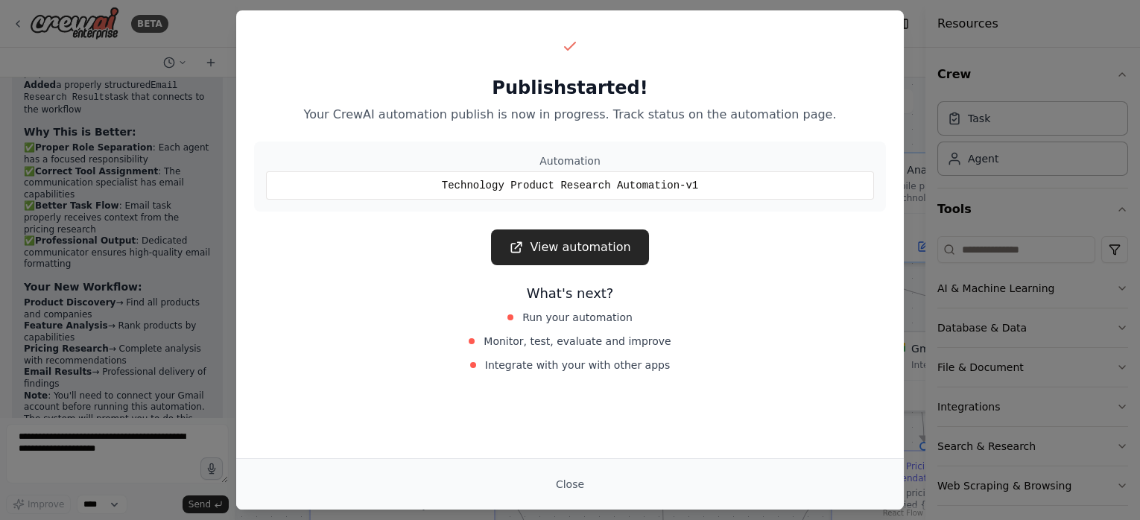
scroll to position [3687, 0]
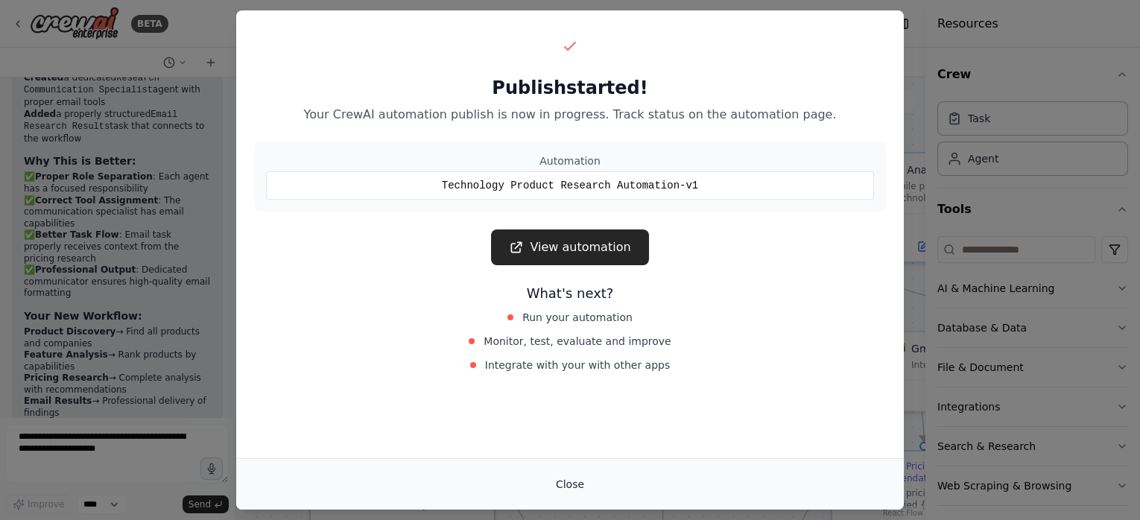
click at [586, 389] on button "Close" at bounding box center [570, 484] width 52 height 27
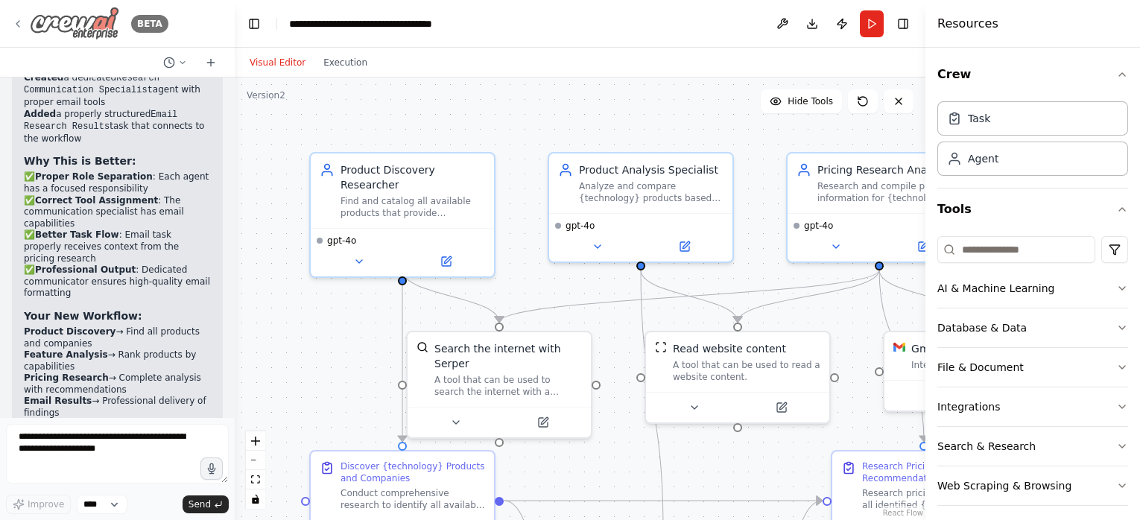
click at [22, 22] on icon at bounding box center [18, 24] width 12 height 12
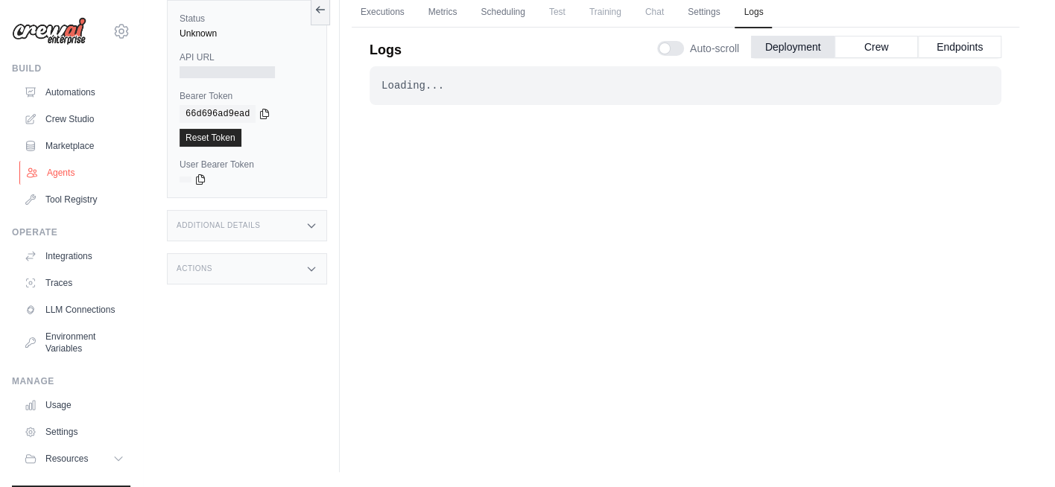
click at [67, 175] on link "Agents" at bounding box center [75, 173] width 113 height 24
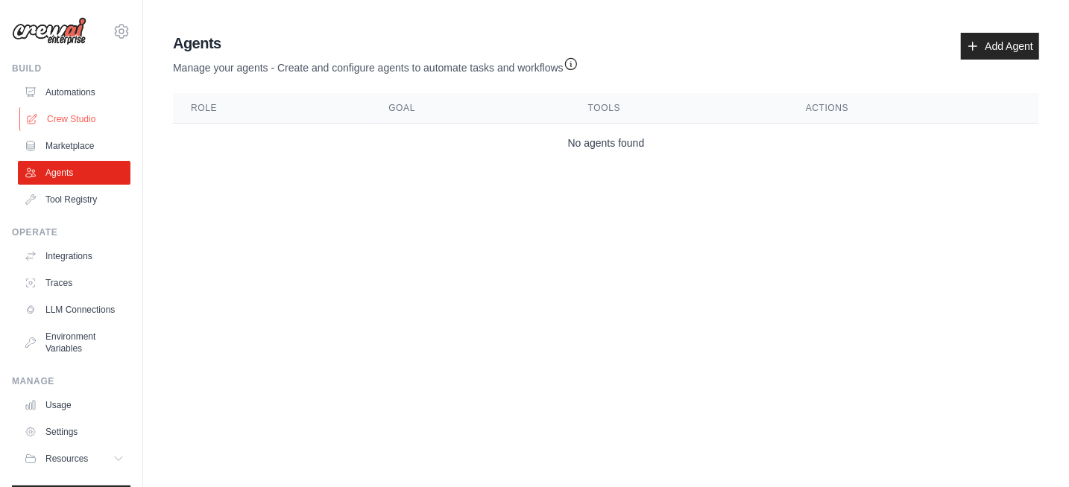
click at [77, 121] on link "Crew Studio" at bounding box center [75, 119] width 113 height 24
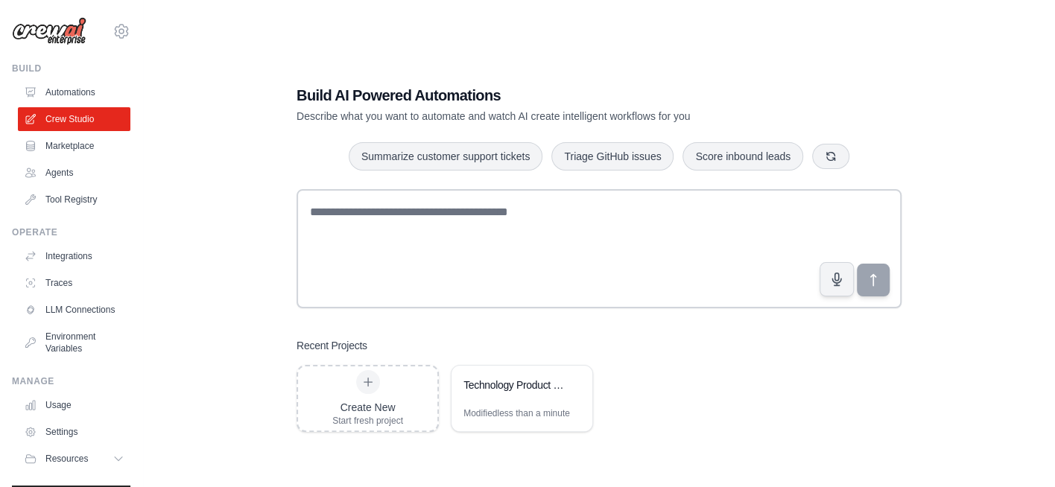
click at [66, 90] on link "Automations" at bounding box center [74, 92] width 113 height 24
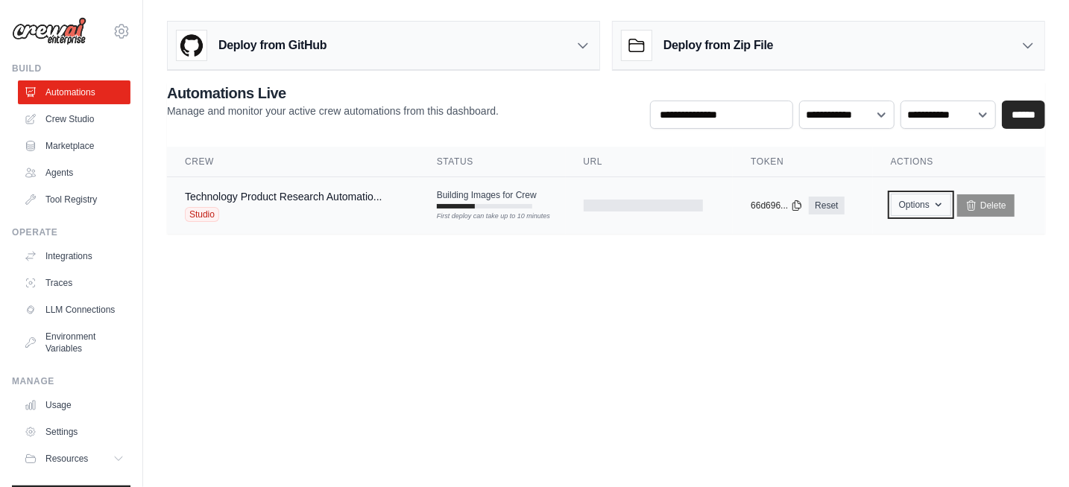
click at [943, 212] on button "Options" at bounding box center [921, 205] width 60 height 22
click at [830, 209] on link "Reset" at bounding box center [826, 206] width 35 height 18
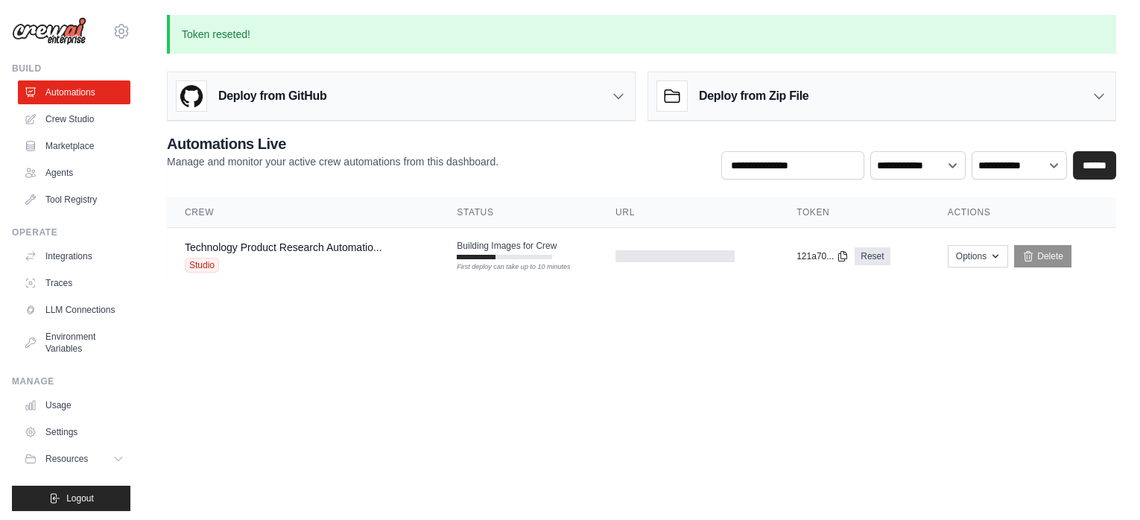
click at [625, 104] on div "Deploy from GitHub" at bounding box center [401, 96] width 467 height 48
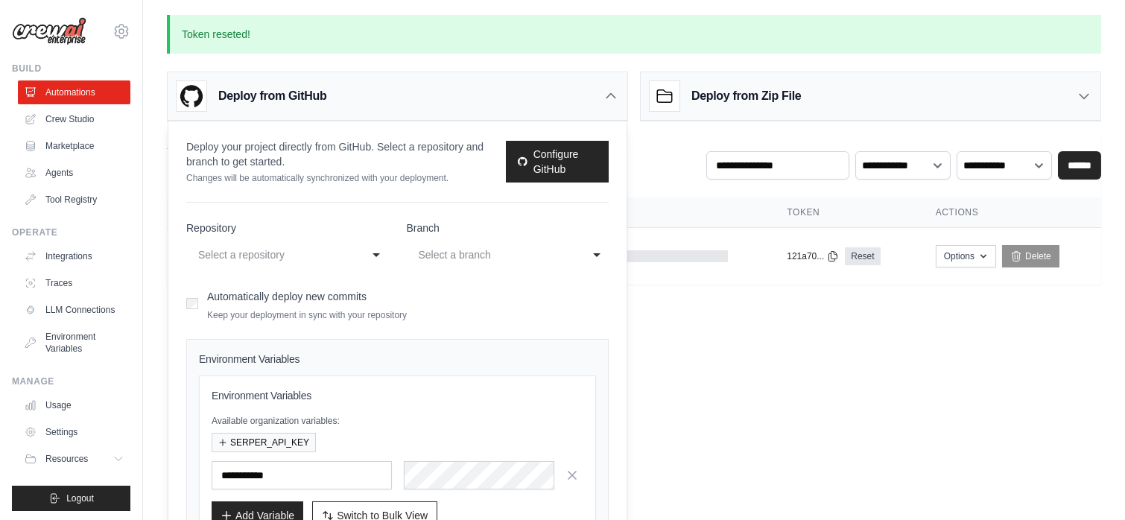
click at [625, 104] on div "Deploy from GitHub" at bounding box center [398, 96] width 460 height 48
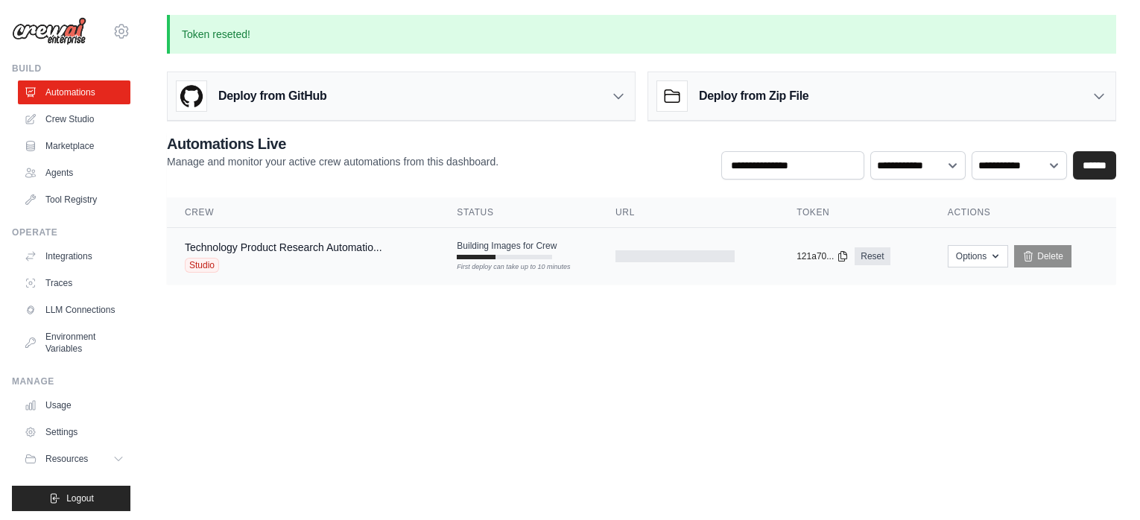
click at [508, 256] on div "First deploy can take up to 10 minutes" at bounding box center [504, 257] width 95 height 4
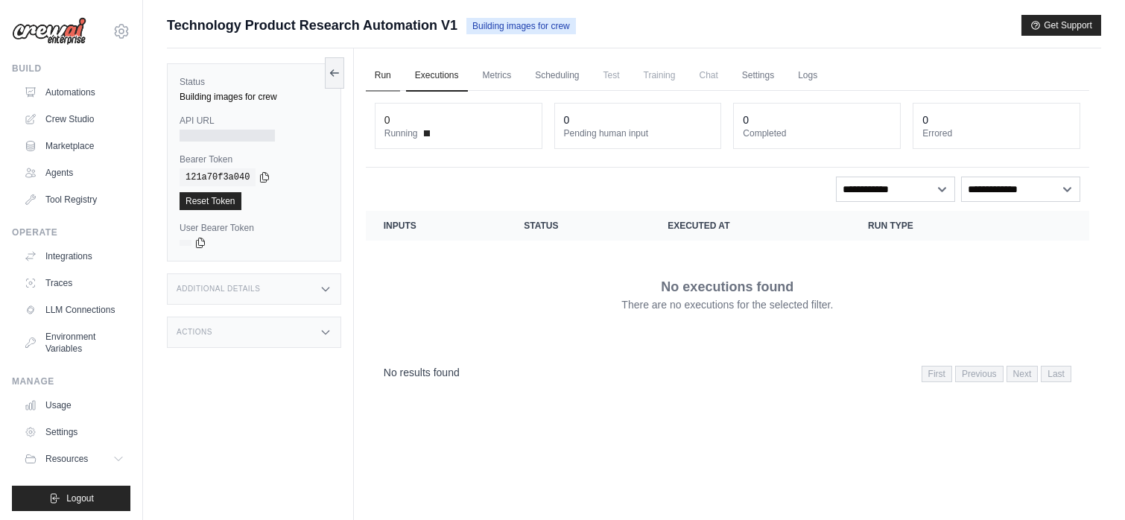
click at [387, 82] on link "Run" at bounding box center [383, 75] width 34 height 31
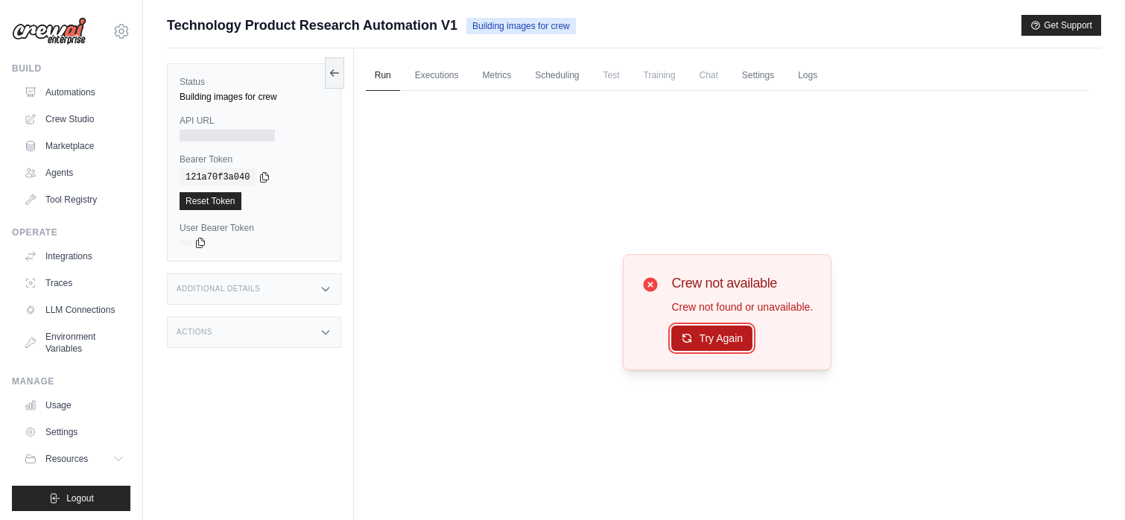
click at [709, 341] on button "Try Again" at bounding box center [712, 338] width 81 height 25
click at [435, 84] on link "Executions" at bounding box center [437, 75] width 62 height 31
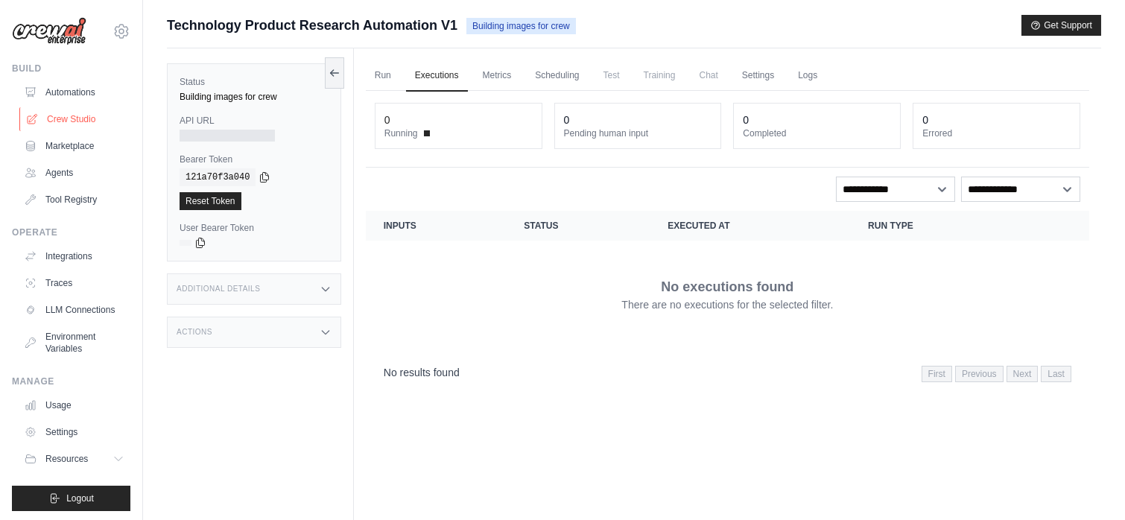
click at [75, 114] on link "Crew Studio" at bounding box center [75, 119] width 113 height 24
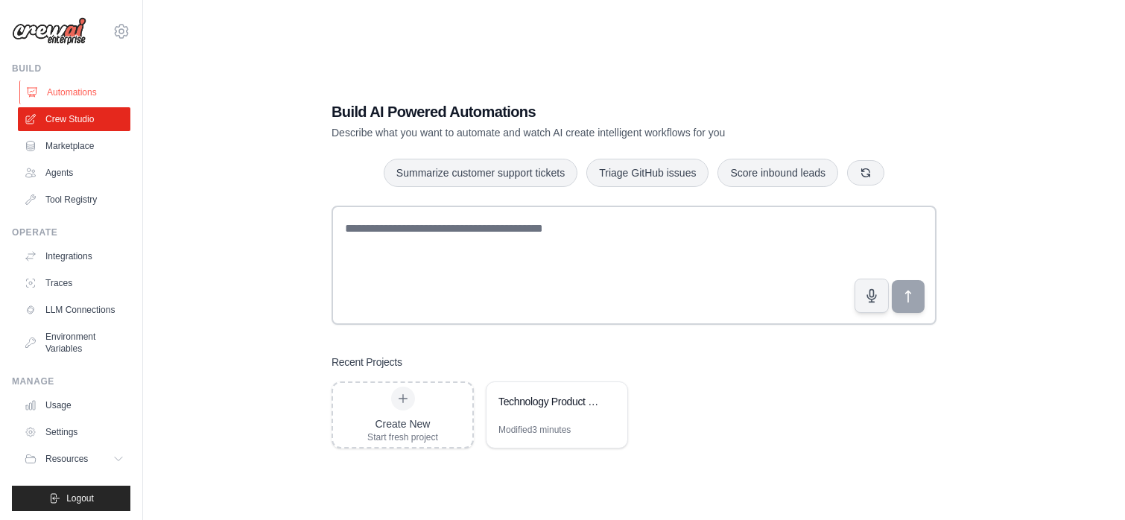
click at [75, 95] on link "Automations" at bounding box center [75, 92] width 113 height 24
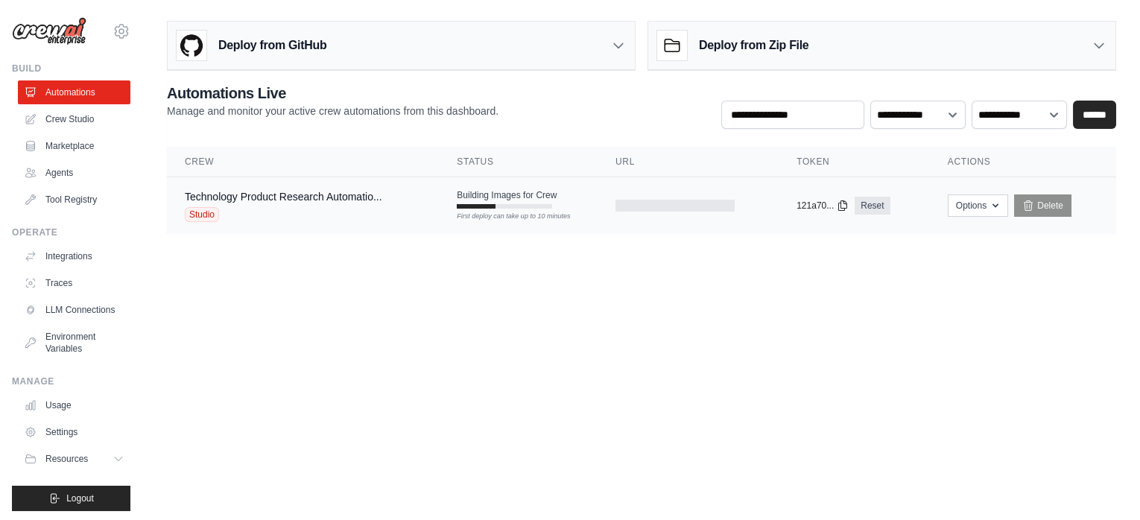
click at [503, 206] on div "First deploy can take up to 10 minutes" at bounding box center [504, 206] width 95 height 4
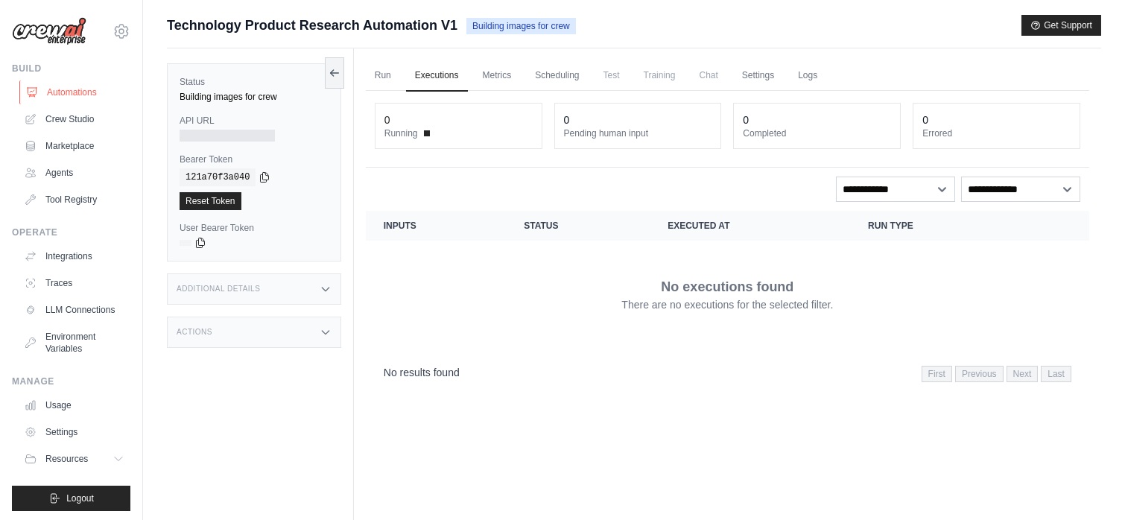
click at [65, 83] on link "Automations" at bounding box center [75, 92] width 113 height 24
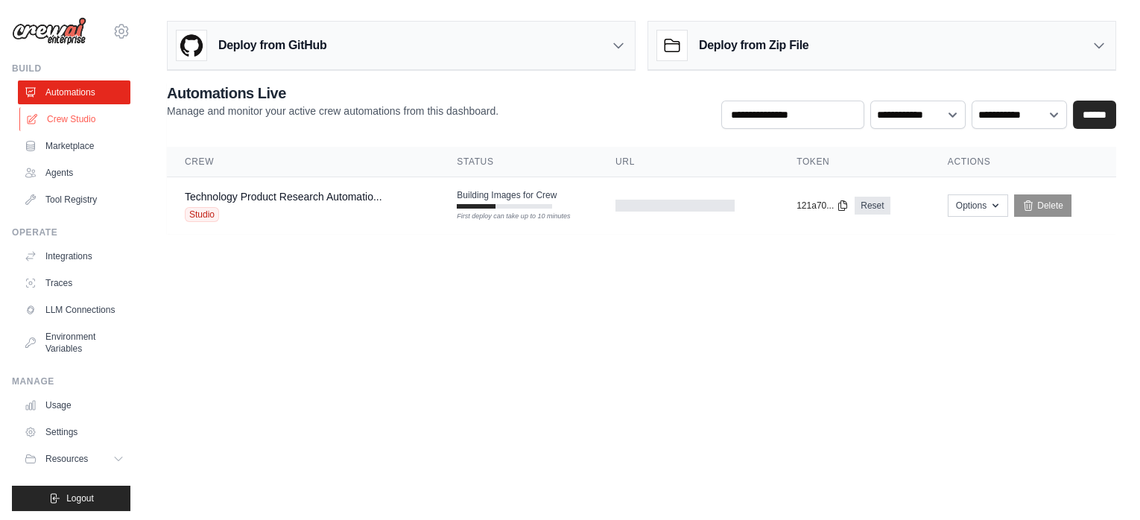
click at [67, 115] on link "Crew Studio" at bounding box center [75, 119] width 113 height 24
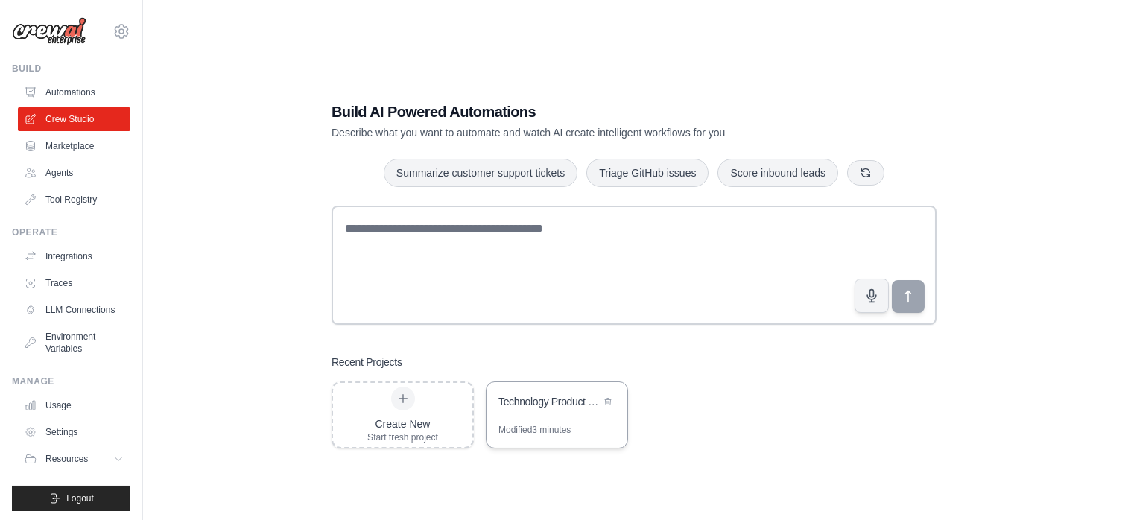
click at [528, 426] on div "Modified 3 minutes" at bounding box center [535, 430] width 72 height 12
click at [58, 94] on link "Automations" at bounding box center [75, 92] width 113 height 24
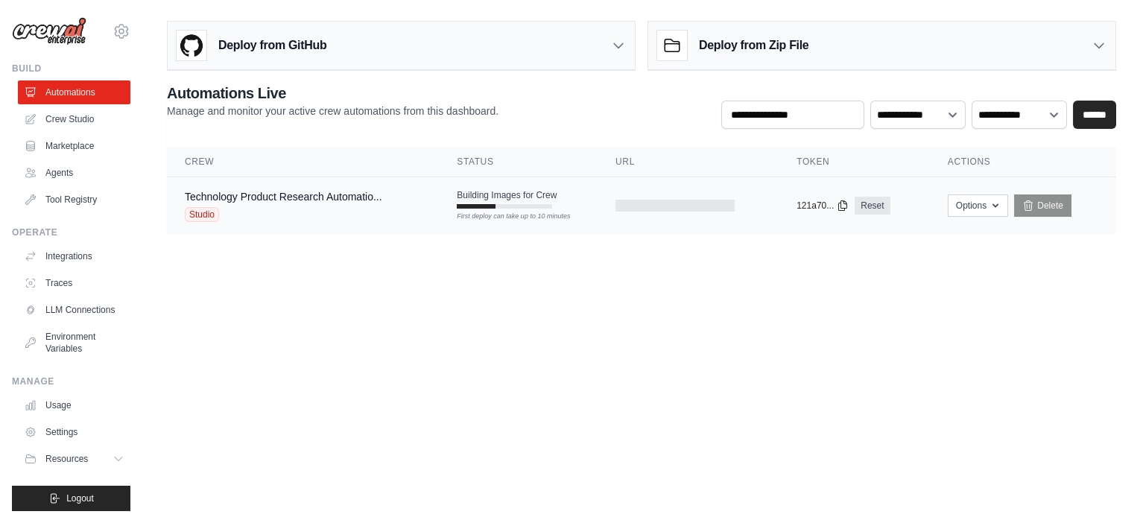
click at [502, 207] on div "First deploy can take up to 10 minutes" at bounding box center [504, 206] width 95 height 4
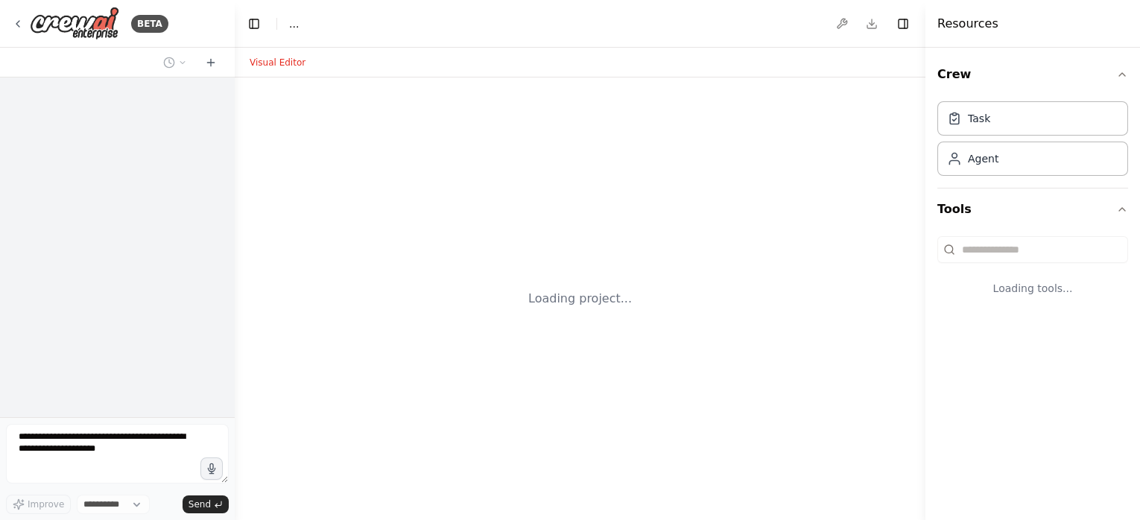
select select "****"
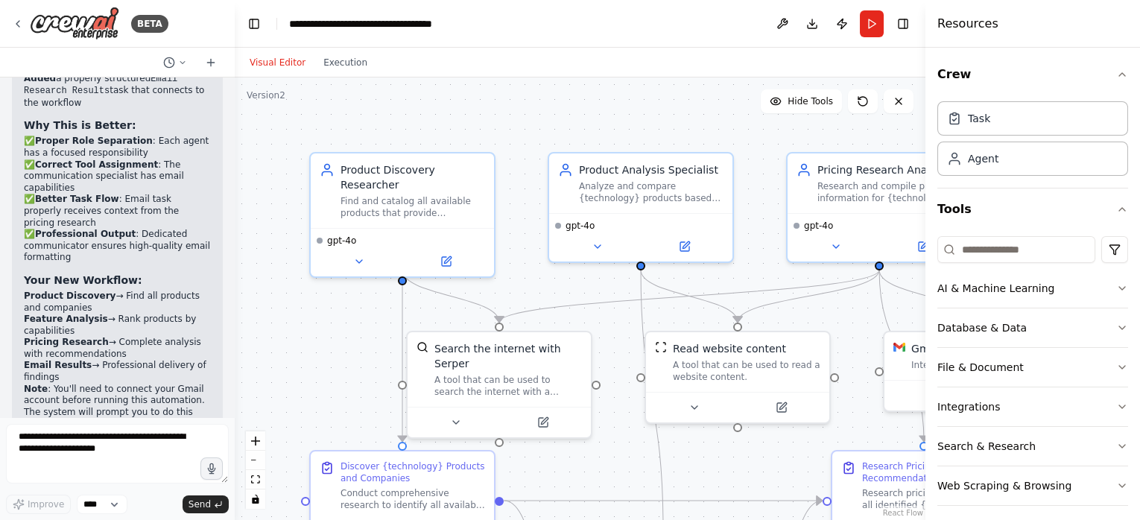
scroll to position [3687, 0]
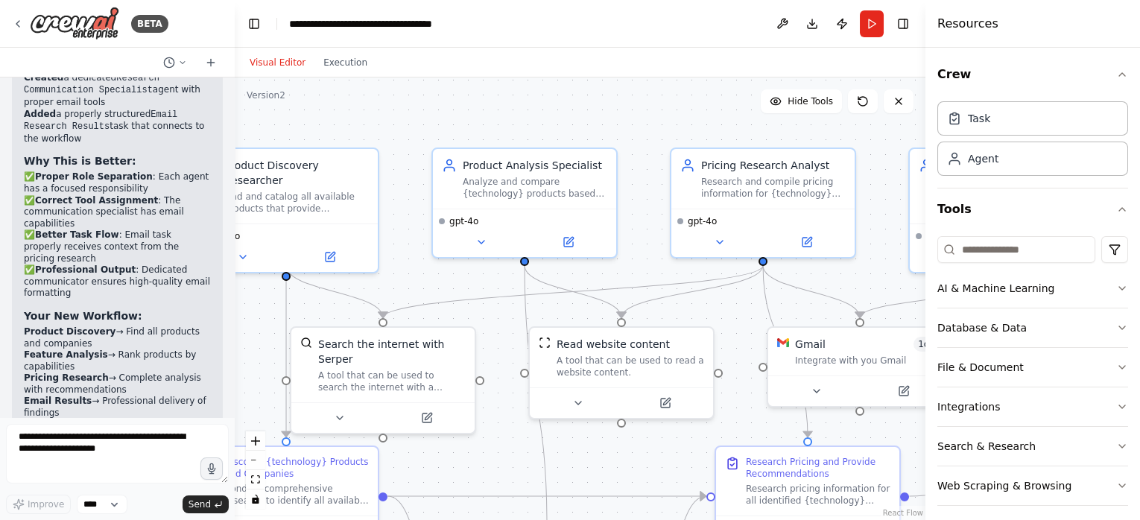
drag, startPoint x: 727, startPoint y: 127, endPoint x: 610, endPoint y: 123, distance: 116.4
click at [610, 123] on div ".deletable-edge-delete-btn { width: 20px; height: 20px; border: 0px solid #ffff…" at bounding box center [580, 299] width 691 height 443
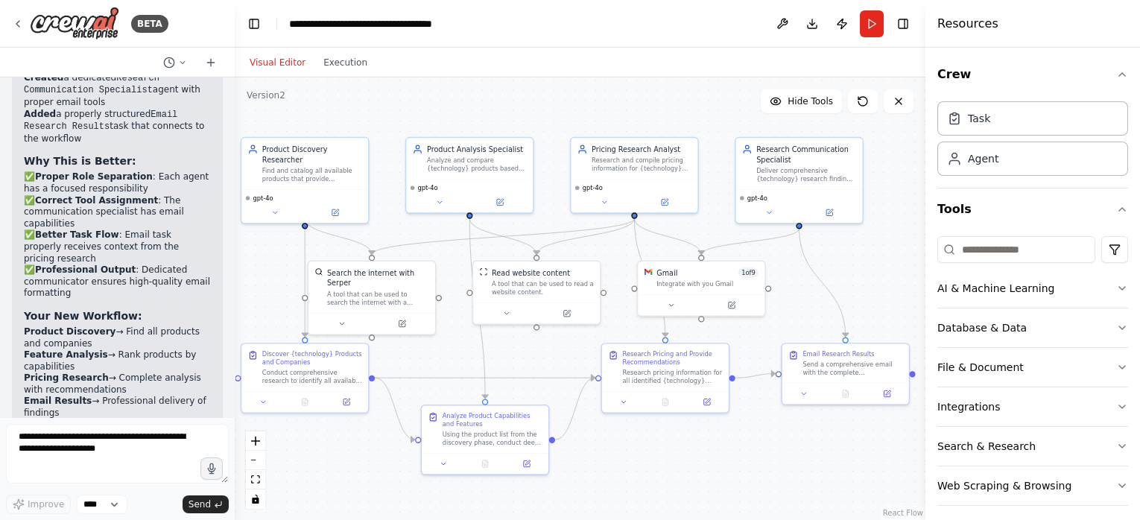
drag, startPoint x: 847, startPoint y: 482, endPoint x: 754, endPoint y: 472, distance: 93.7
click at [754, 472] on div ".deletable-edge-delete-btn { width: 20px; height: 20px; border: 0px solid #ffff…" at bounding box center [580, 299] width 691 height 443
click at [845, 26] on button "Publish" at bounding box center [842, 23] width 24 height 27
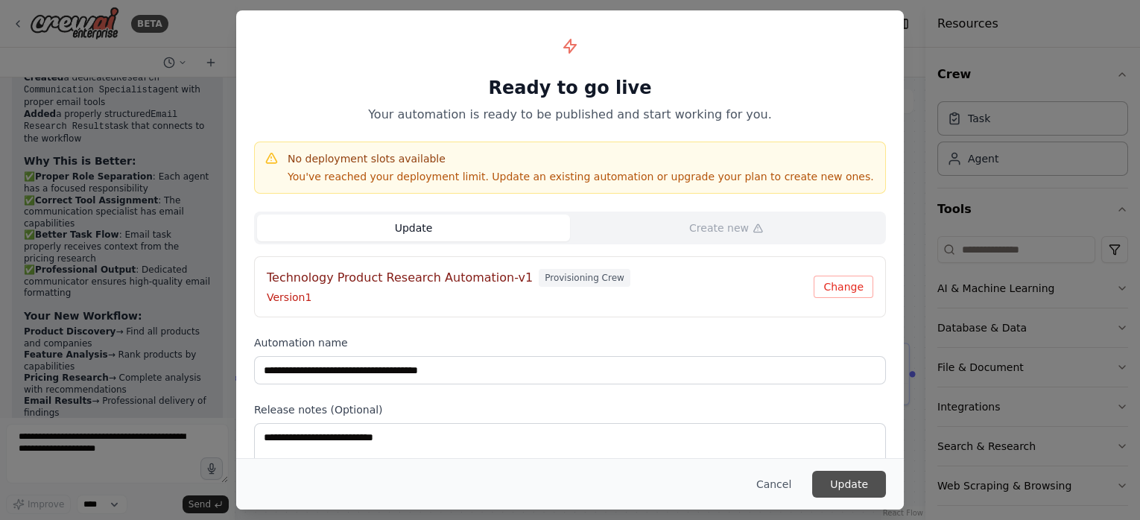
click at [853, 489] on button "Update" at bounding box center [849, 484] width 74 height 27
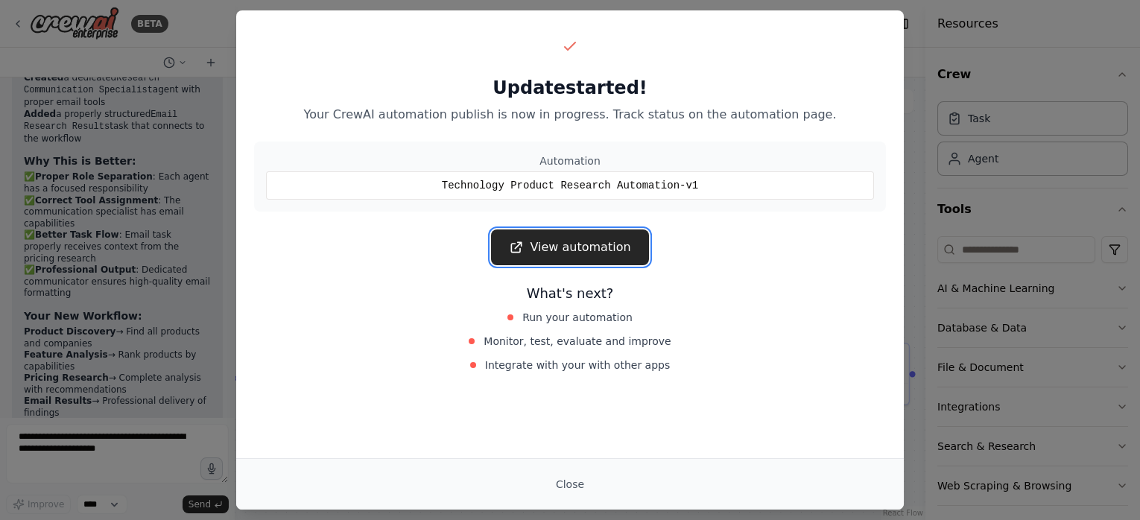
click at [604, 241] on link "View automation" at bounding box center [569, 248] width 157 height 36
click at [576, 495] on button "Close" at bounding box center [570, 484] width 52 height 27
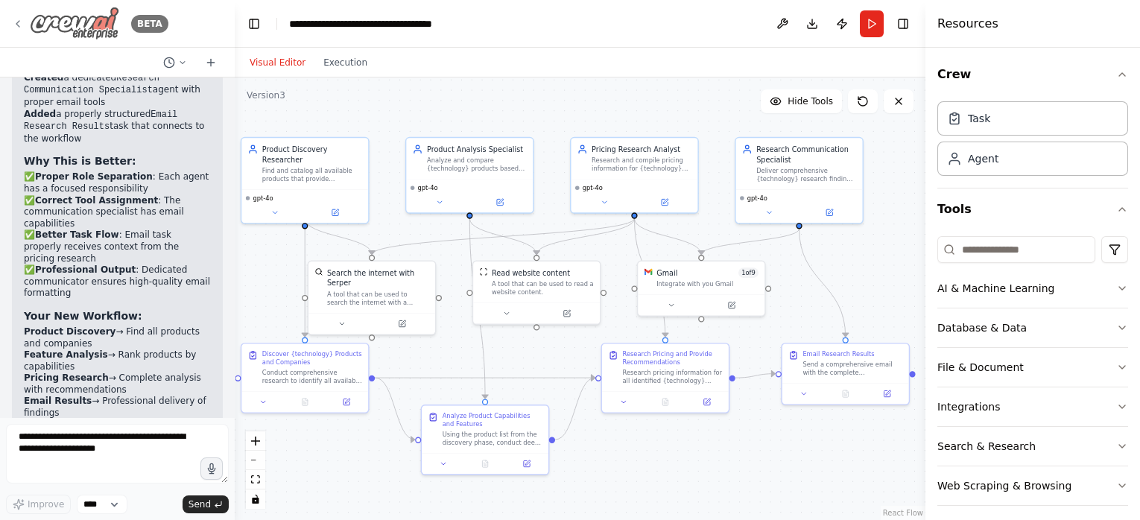
click at [13, 22] on icon at bounding box center [18, 24] width 12 height 12
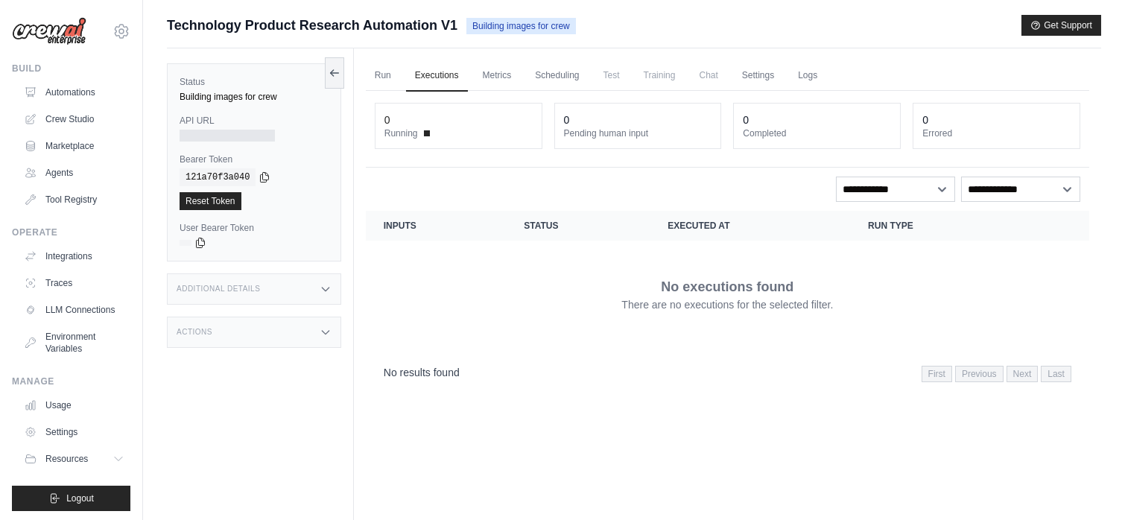
click at [713, 78] on span "Chat" at bounding box center [709, 75] width 37 height 30
click at [333, 78] on icon at bounding box center [335, 72] width 12 height 12
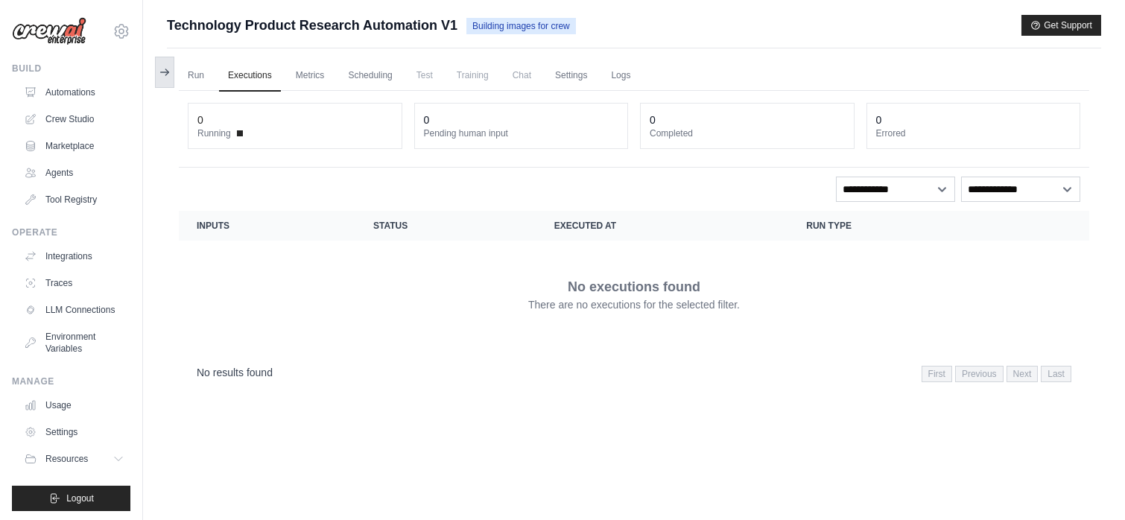
click at [168, 75] on icon at bounding box center [165, 72] width 12 height 12
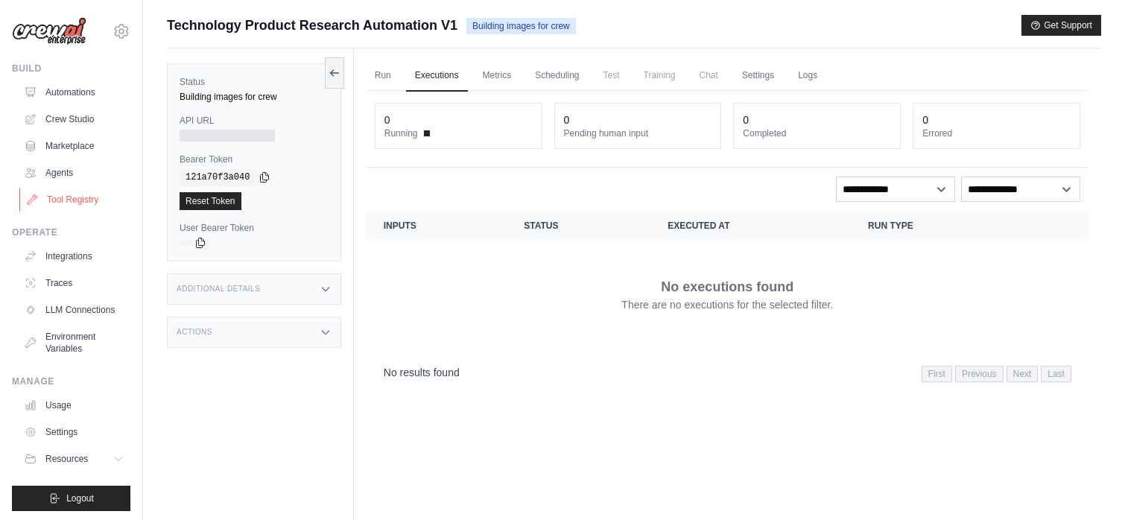
click at [84, 201] on link "Tool Registry" at bounding box center [75, 200] width 113 height 24
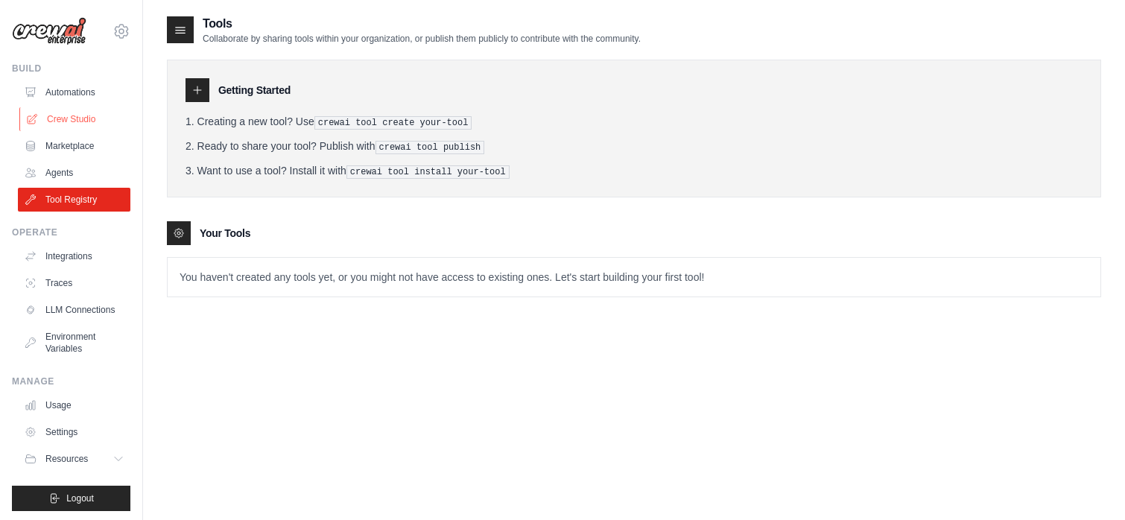
click at [83, 118] on link "Crew Studio" at bounding box center [75, 119] width 113 height 24
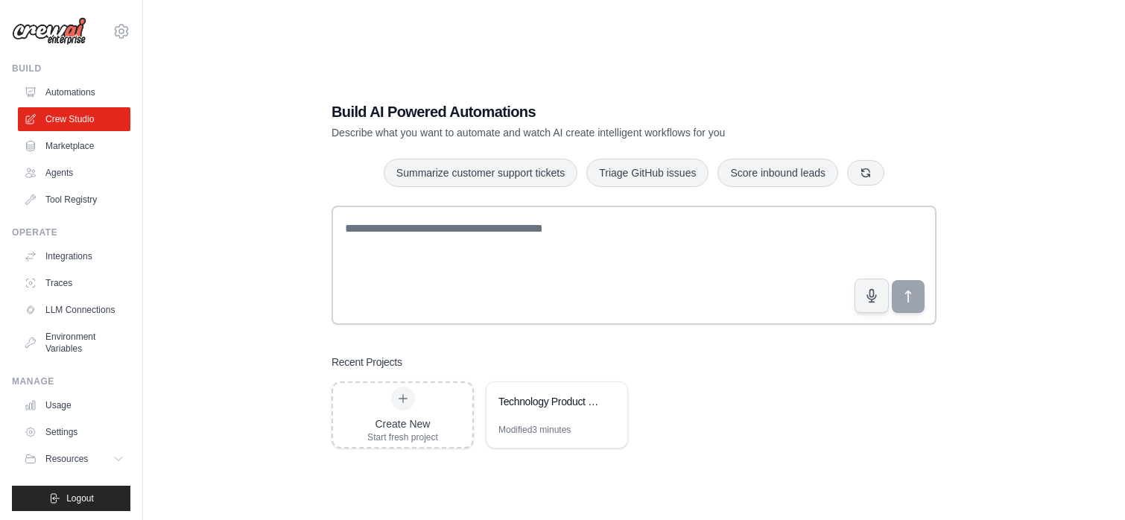
scroll to position [29, 0]
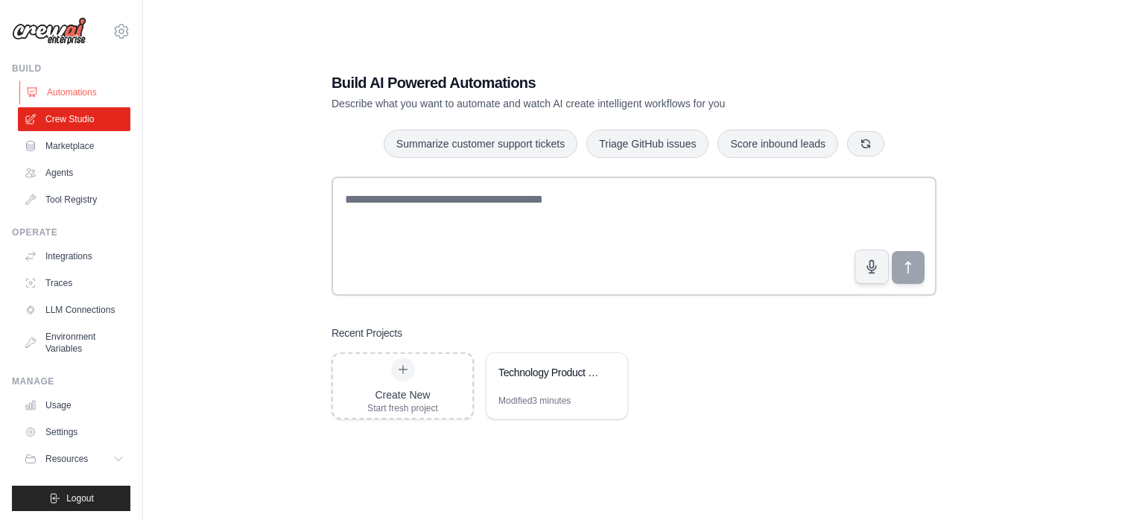
click at [66, 94] on link "Automations" at bounding box center [75, 92] width 113 height 24
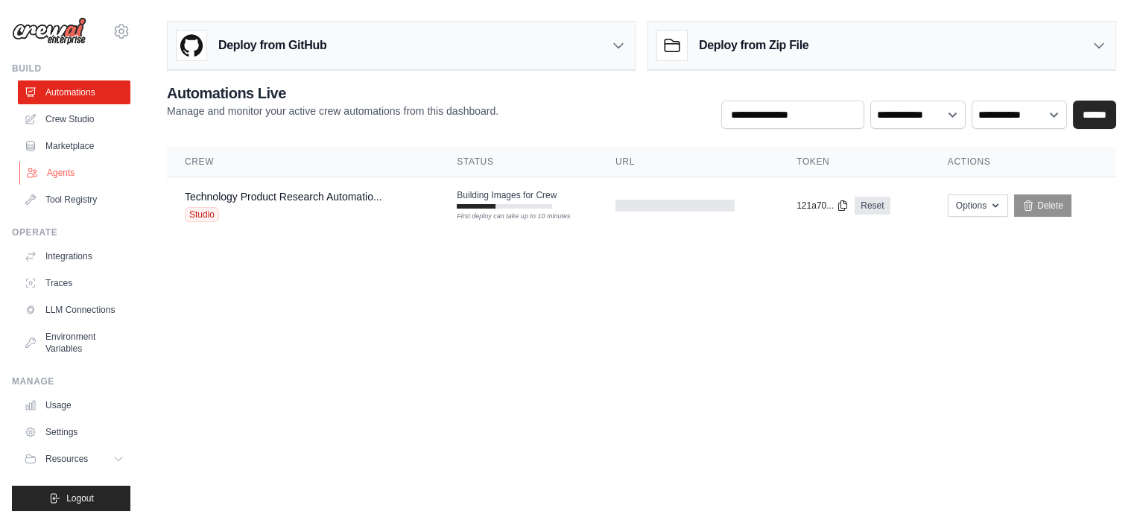
click at [66, 172] on link "Agents" at bounding box center [75, 173] width 113 height 24
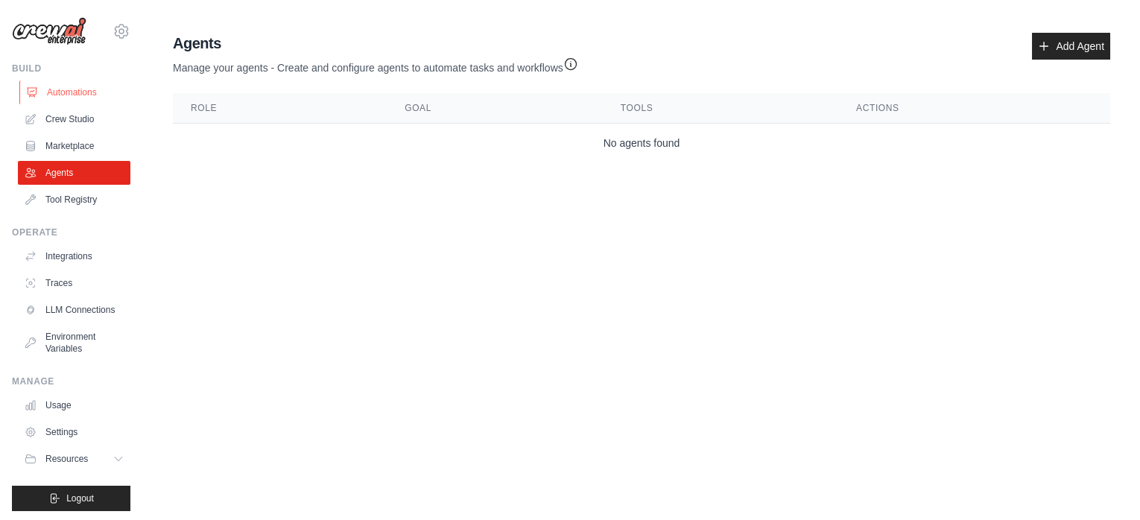
click at [86, 97] on link "Automations" at bounding box center [75, 92] width 113 height 24
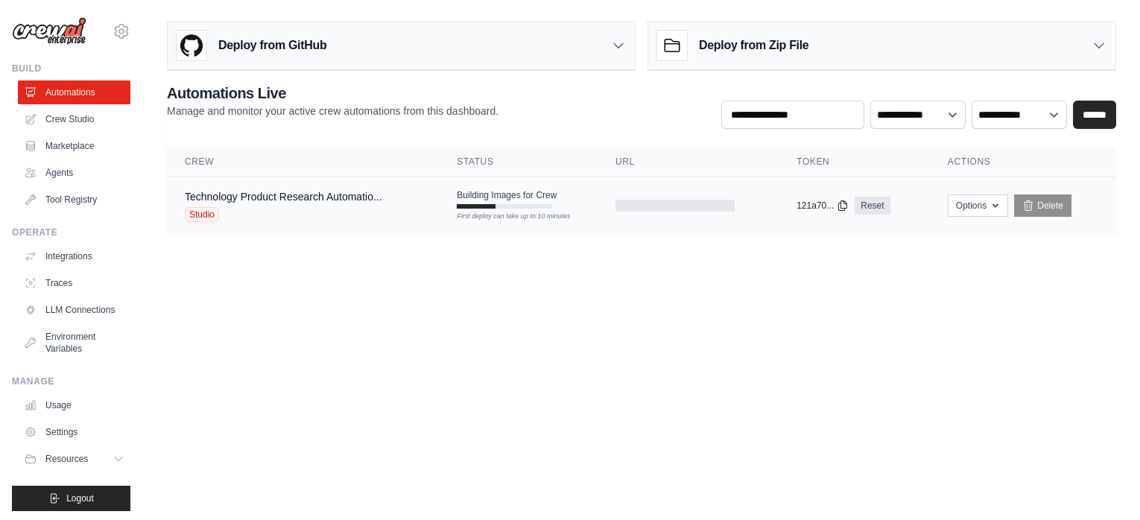
click at [519, 194] on span "Building Images for Crew" at bounding box center [507, 195] width 100 height 12
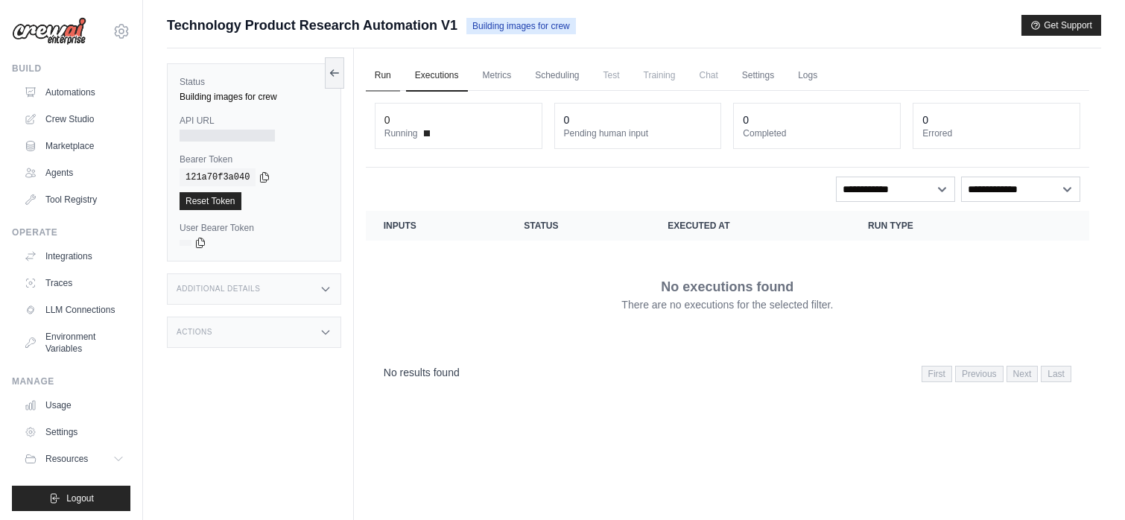
click at [379, 79] on link "Run" at bounding box center [383, 75] width 34 height 31
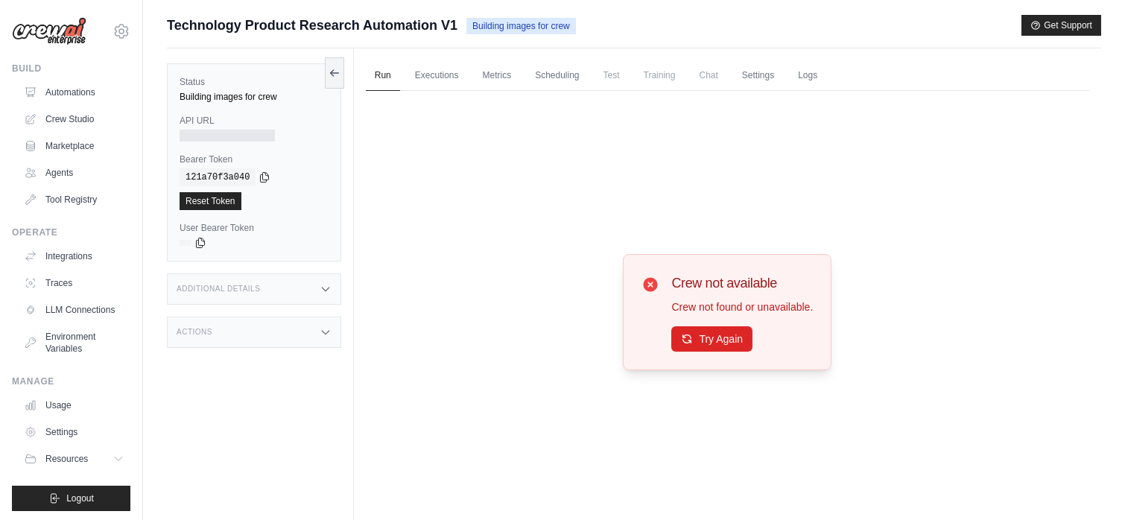
click at [649, 284] on icon at bounding box center [651, 284] width 14 height 14
click at [730, 349] on button "Try Again" at bounding box center [712, 338] width 81 height 25
click at [713, 80] on span "Chat" at bounding box center [709, 75] width 37 height 30
click at [64, 94] on link "Automations" at bounding box center [75, 92] width 113 height 24
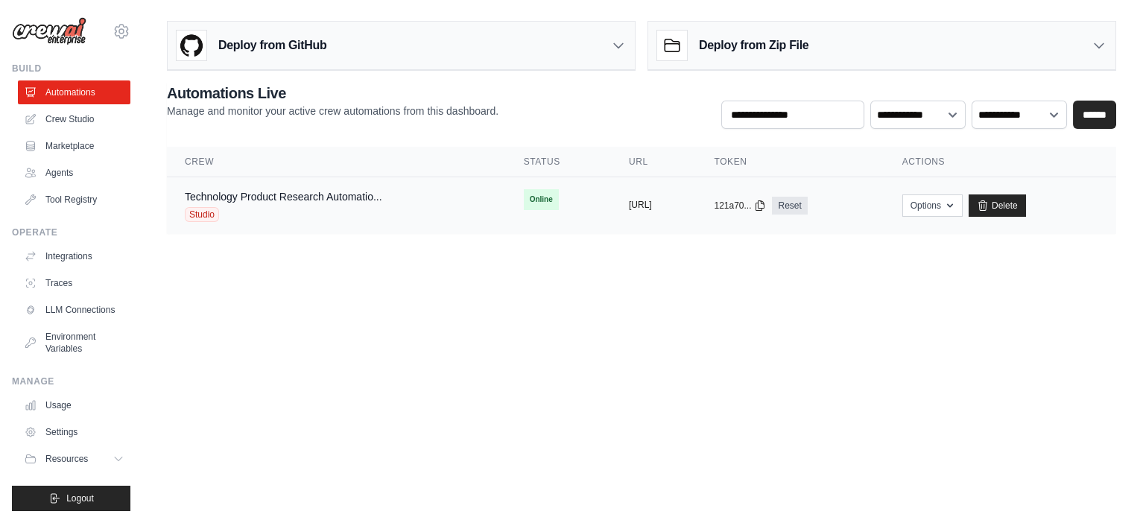
click at [652, 204] on button "https://technology-product-research" at bounding box center [640, 205] width 23 height 12
click at [611, 218] on td "copied https://technology-product-research" at bounding box center [653, 205] width 85 height 57
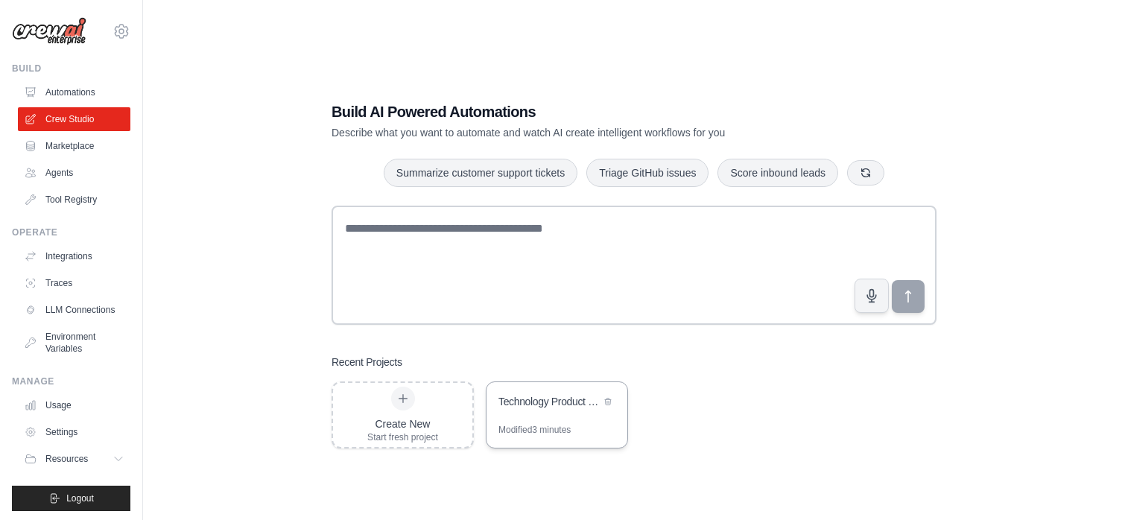
click at [522, 422] on div "Technology Product Research Automation" at bounding box center [557, 403] width 141 height 42
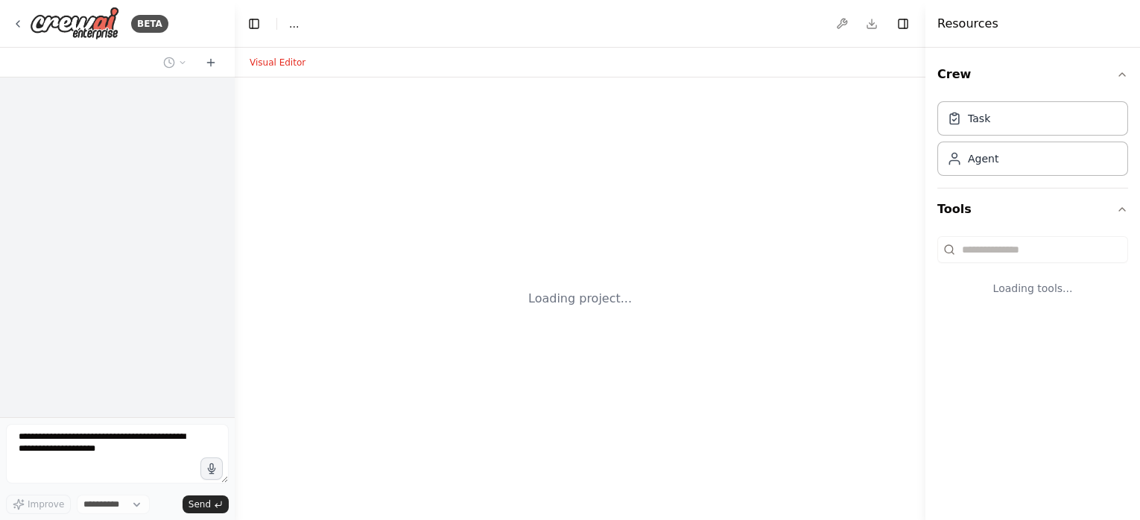
select select "****"
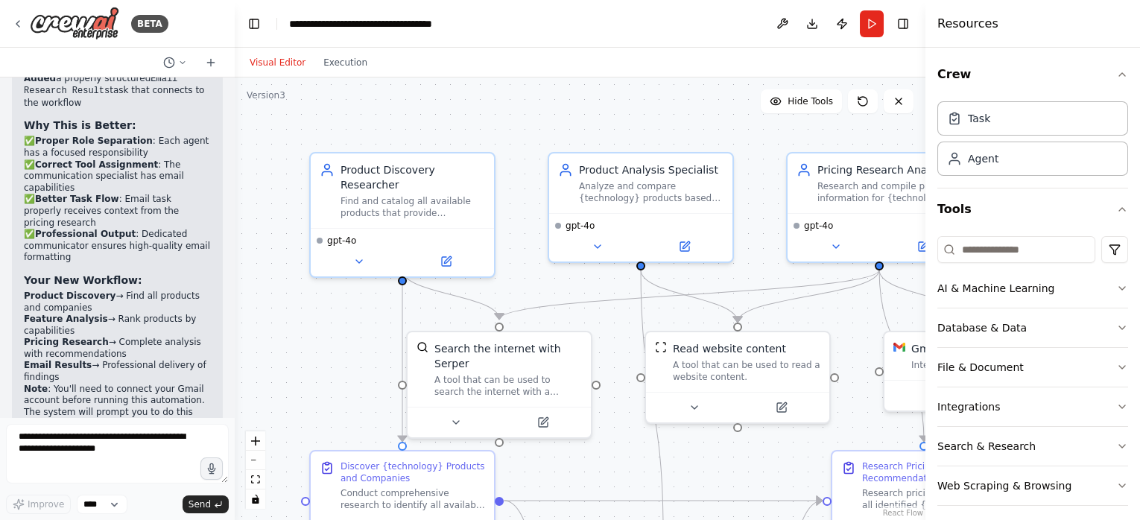
scroll to position [3687, 0]
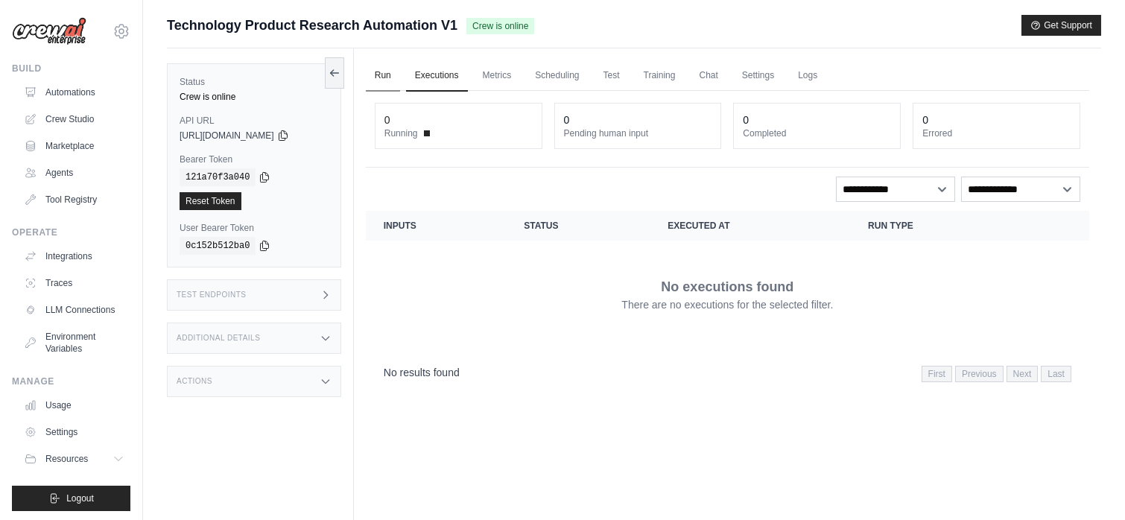
click at [387, 76] on link "Run" at bounding box center [383, 75] width 34 height 31
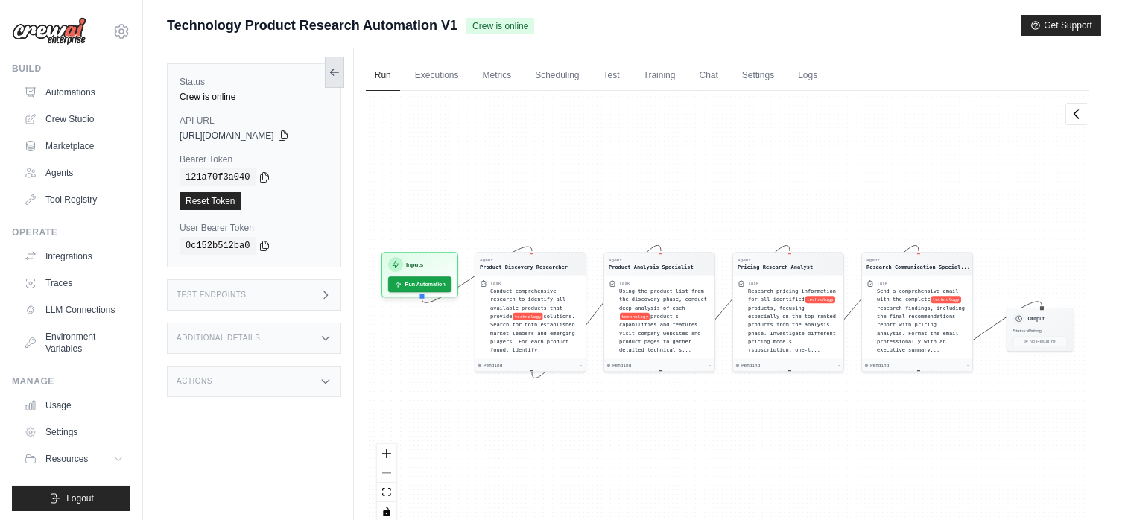
click at [336, 77] on icon at bounding box center [335, 72] width 12 height 12
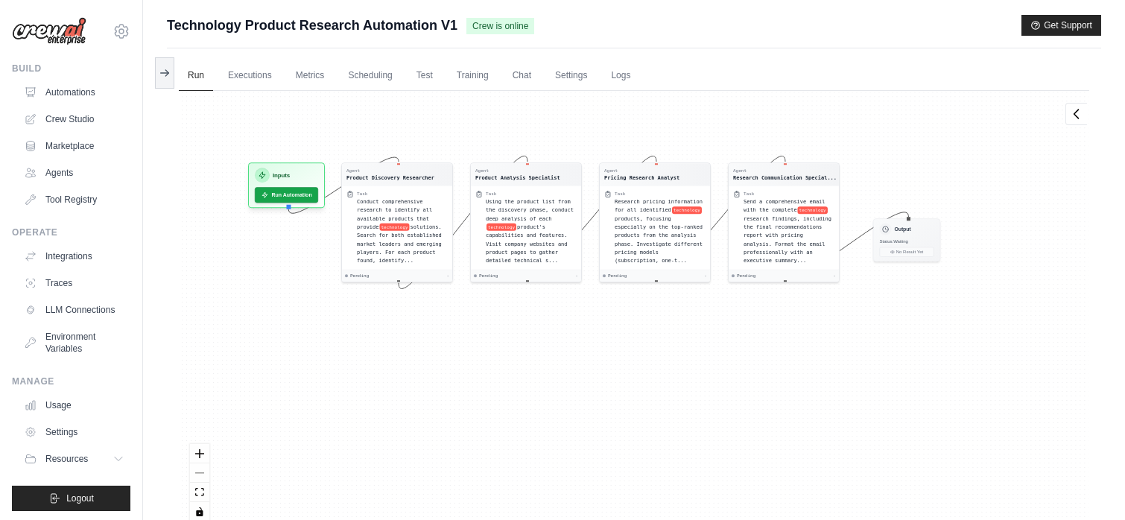
drag, startPoint x: 344, startPoint y: 455, endPoint x: 397, endPoint y: 365, distance: 103.9
click at [397, 365] on div "Agent Product Discovery Researcher Task Conduct comprehensive research to ident…" at bounding box center [634, 312] width 911 height 442
click at [277, 195] on button "Run Automation" at bounding box center [286, 192] width 66 height 16
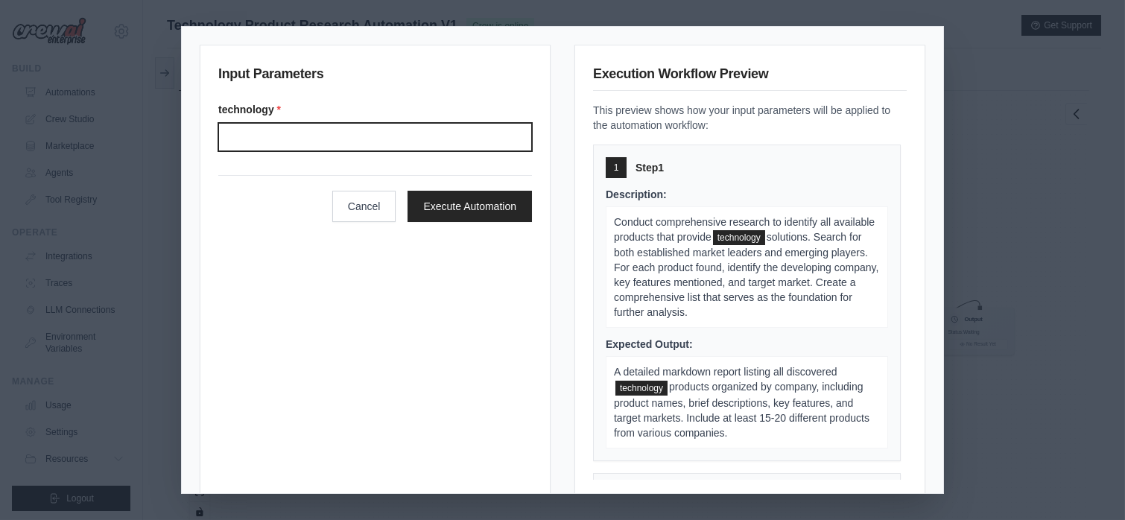
click at [458, 139] on input "Technology" at bounding box center [375, 137] width 314 height 28
